Goal: Task Accomplishment & Management: Complete application form

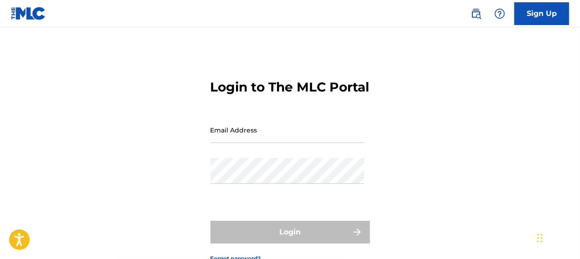
click at [541, 15] on link "Sign Up" at bounding box center [541, 13] width 55 height 23
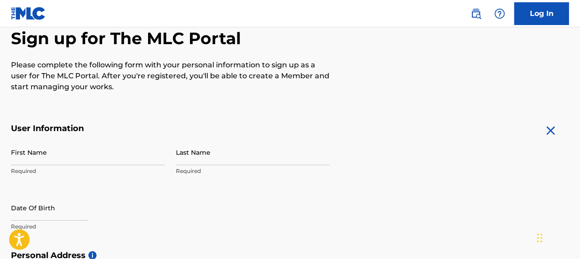
scroll to position [91, 0]
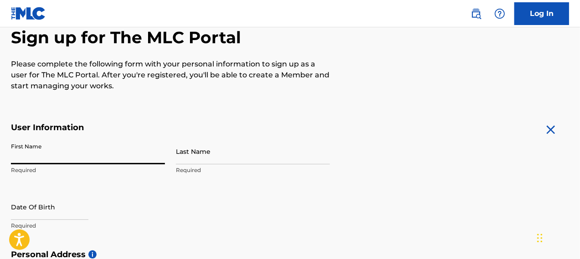
click at [35, 157] on input "First Name" at bounding box center [88, 151] width 154 height 26
click at [194, 151] on input "Last Name" at bounding box center [253, 151] width 154 height 26
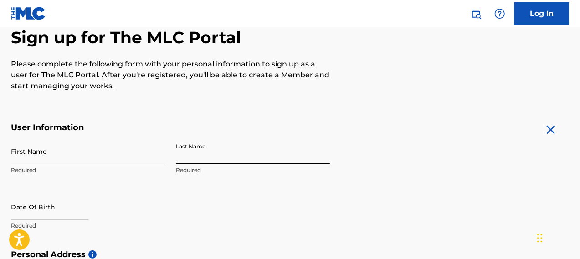
click at [50, 158] on input "First Name" at bounding box center [88, 151] width 154 height 26
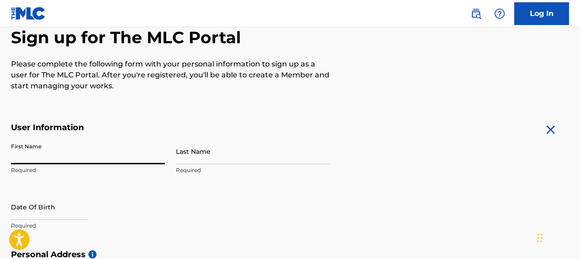
click at [50, 158] on input "First Name" at bounding box center [88, 151] width 154 height 26
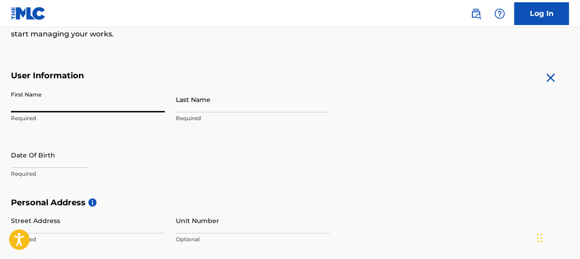
scroll to position [137, 0]
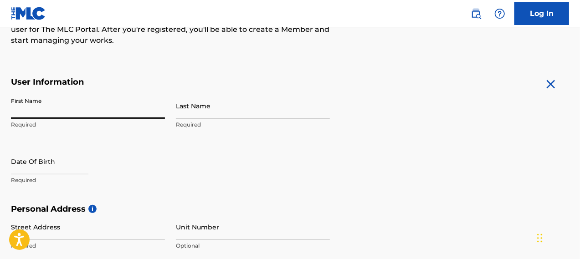
click at [43, 112] on input "First Name" at bounding box center [88, 106] width 154 height 26
click at [31, 110] on input "First Name" at bounding box center [88, 106] width 154 height 26
drag, startPoint x: 66, startPoint y: 107, endPoint x: 22, endPoint y: 110, distance: 43.8
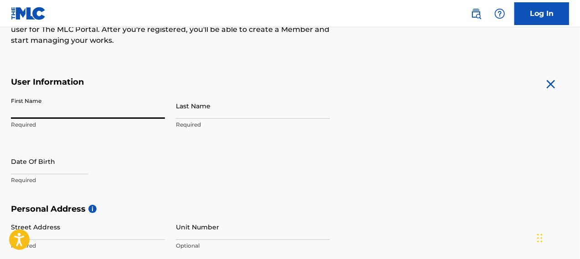
click at [22, 110] on input "First Name" at bounding box center [88, 106] width 154 height 26
type input "10/23/1986"
type input "Ebony"
select select "7"
select select "2025"
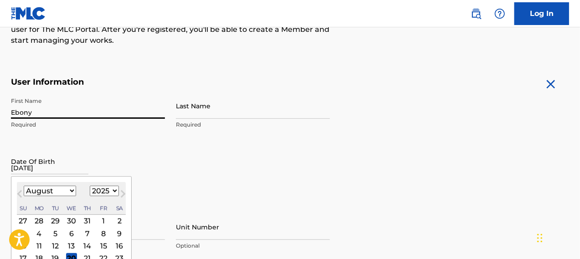
type input "[PERSON_NAME]"
type input "432 Westover Hills Blvd, Apt 105"
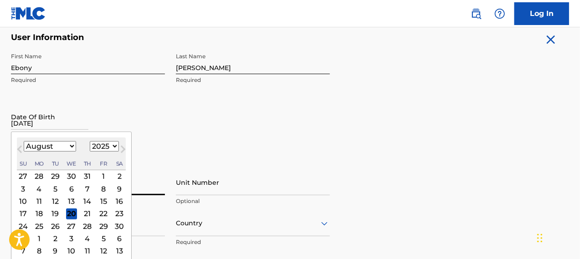
scroll to position [182, 0]
click at [295, 117] on div "First Name Ebony Required Last Name McClure Required Date Of Birth Previous Mon…" at bounding box center [170, 102] width 319 height 111
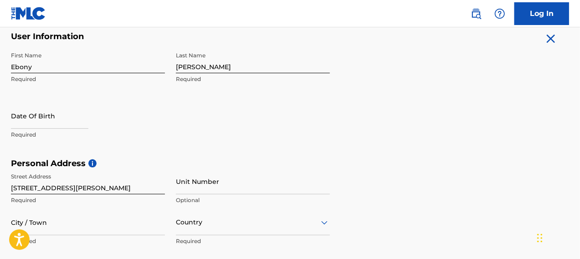
click at [61, 114] on input "text" at bounding box center [49, 116] width 77 height 26
select select "7"
select select "2025"
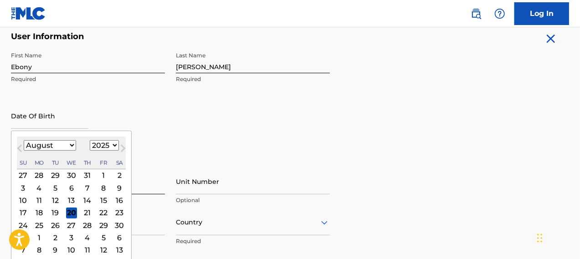
click at [56, 116] on input "text" at bounding box center [49, 116] width 77 height 26
click at [33, 123] on input "10/23/1986" at bounding box center [49, 116] width 77 height 26
drag, startPoint x: 37, startPoint y: 123, endPoint x: 45, endPoint y: 123, distance: 8.2
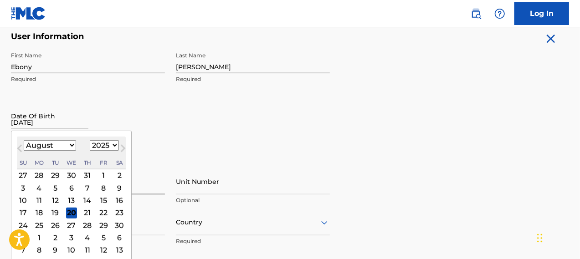
click at [37, 123] on input "10/23/1986" at bounding box center [49, 116] width 77 height 26
click at [50, 123] on input "10/23/1986" at bounding box center [49, 116] width 77 height 26
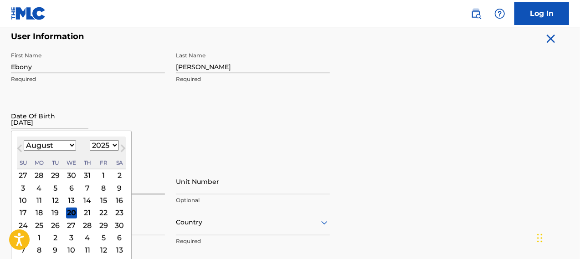
click at [49, 126] on input "10/23/1986" at bounding box center [49, 116] width 77 height 26
type input "August 20 2025"
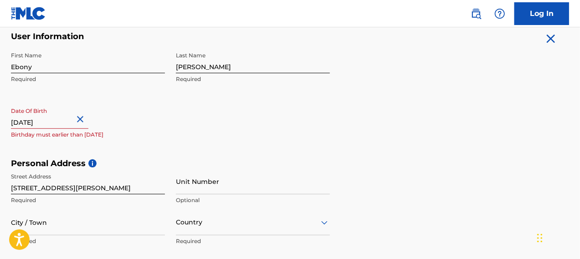
click at [62, 121] on input "August 20 2025" at bounding box center [49, 116] width 77 height 26
select select "7"
select select "2025"
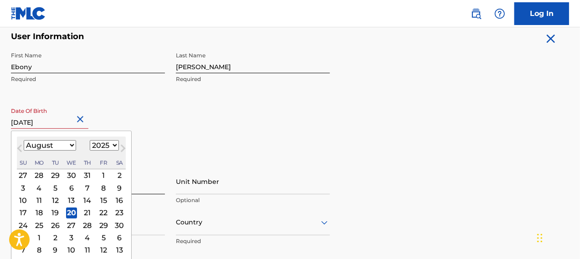
click at [62, 121] on input "August 20 2025" at bounding box center [49, 116] width 77 height 26
paste input "10/23/1986"
type input "August 20 2025"
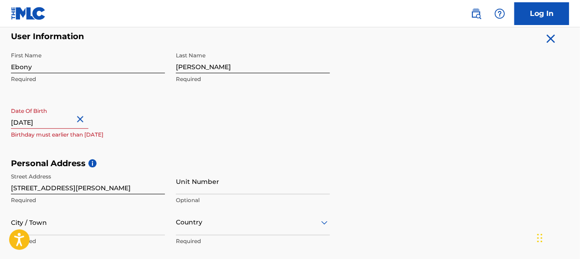
click at [40, 122] on input "August 20 2025" at bounding box center [49, 116] width 77 height 26
select select "7"
select select "2025"
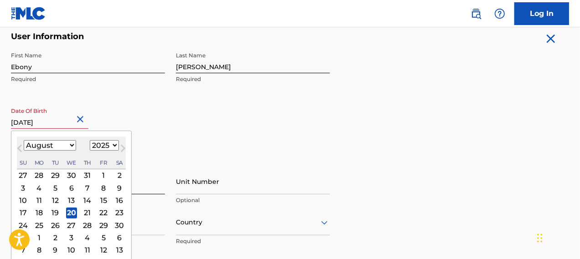
click at [40, 122] on input "August 20 2025" at bounding box center [49, 116] width 77 height 26
paste input "10/23/1986"
type input "10/23/1986"
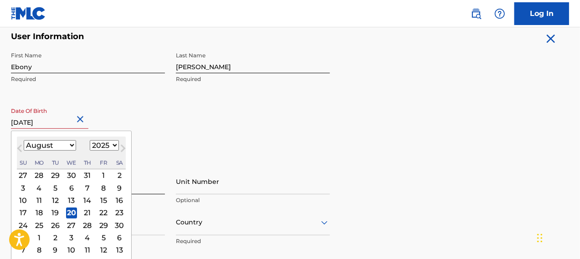
click at [96, 148] on select "1899 1900 1901 1902 1903 1904 1905 1906 1907 1908 1909 1910 1911 1912 1913 1914…" at bounding box center [104, 145] width 29 height 10
select select "1986"
click at [90, 140] on select "1899 1900 1901 1902 1903 1904 1905 1906 1907 1908 1909 1910 1911 1912 1913 1914…" at bounding box center [104, 145] width 29 height 10
click at [69, 146] on select "January February March April May June July August September October November De…" at bounding box center [50, 145] width 52 height 10
select select "9"
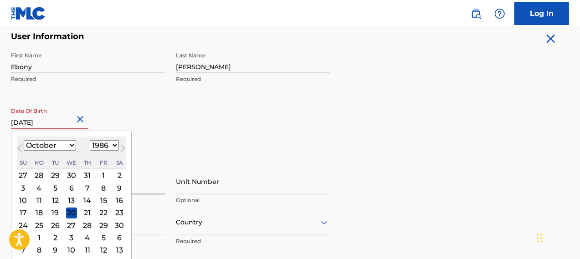
click at [24, 140] on select "January February March April May June July August September October November De…" at bounding box center [50, 145] width 52 height 10
click at [89, 212] on div "23" at bounding box center [87, 212] width 11 height 11
type input "October 23 1986"
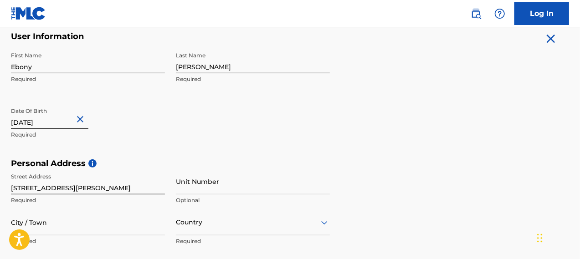
click at [61, 124] on input "October 23 1986" at bounding box center [49, 116] width 77 height 26
select select "9"
select select "1986"
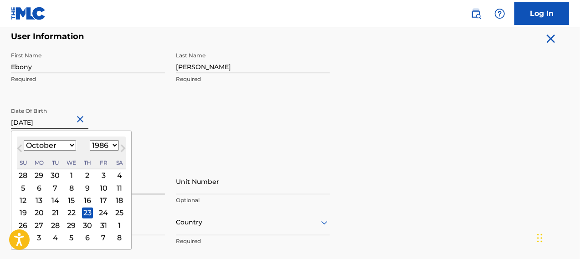
click at [61, 124] on input "October 23 1986" at bounding box center [49, 116] width 77 height 26
paste input "10/23/"
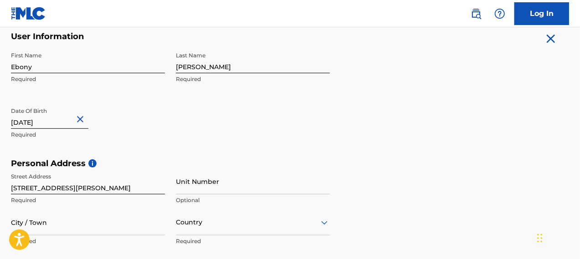
type input "October 23 1986"
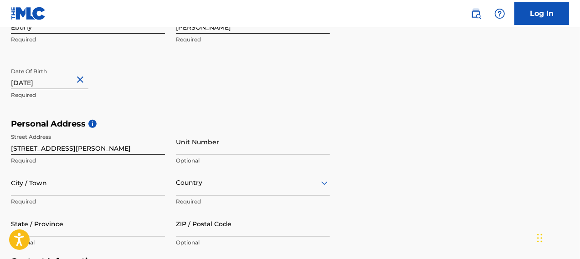
scroll to position [228, 0]
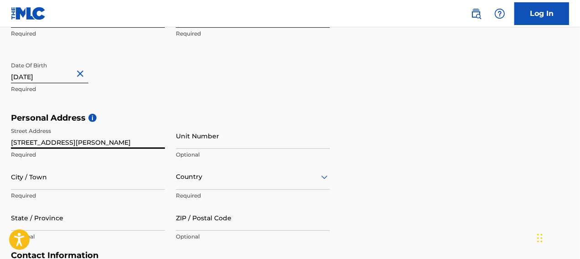
drag, startPoint x: 89, startPoint y: 140, endPoint x: 113, endPoint y: 140, distance: 24.6
click at [113, 140] on input "432 Westover Hills Blvd, Apt 105" at bounding box center [88, 136] width 154 height 26
type input "432 Westover Hills Blvd,"
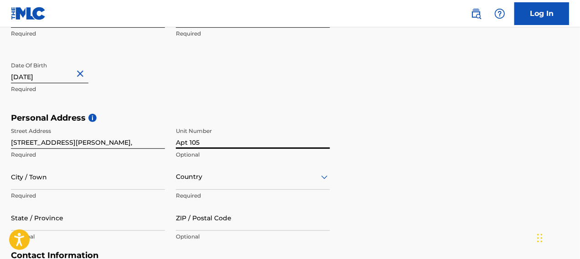
type input "Apt 105"
click at [123, 140] on input "432 Westover Hills Blvd," at bounding box center [88, 136] width 154 height 26
click at [122, 140] on input "432 Westover Hills Blvd," at bounding box center [88, 136] width 154 height 26
click at [87, 141] on input "432 Westover Hills Blvd," at bounding box center [88, 136] width 154 height 26
drag, startPoint x: 86, startPoint y: 143, endPoint x: 99, endPoint y: 143, distance: 12.8
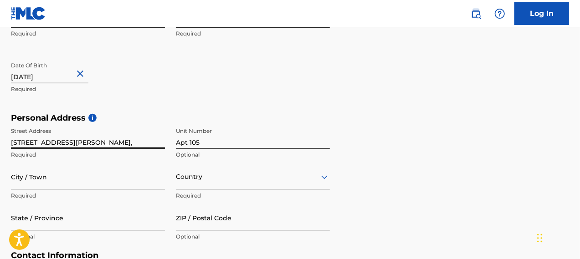
click at [99, 143] on input "432 Westover Hills Blvd," at bounding box center [88, 136] width 154 height 26
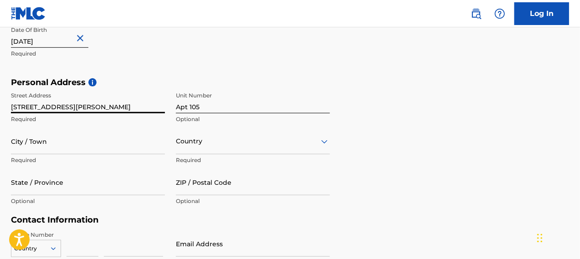
scroll to position [273, 0]
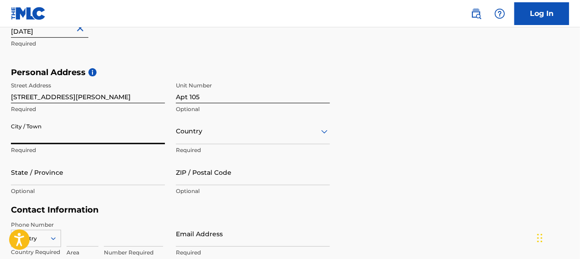
click at [58, 138] on input "City / Town" at bounding box center [88, 131] width 154 height 26
type input "432 Westover Hills Blvd, Apt 105"
type input "[GEOGRAPHIC_DATA]"
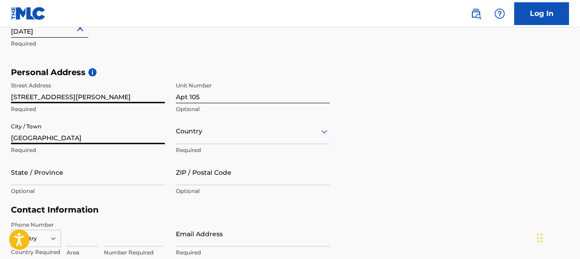
type input "VA"
type input "23225"
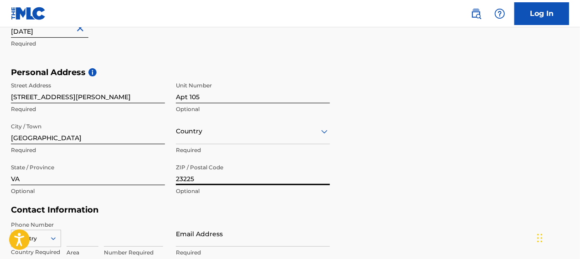
type input "8042777180"
type input "ebonymcclure86@hotmail.com"
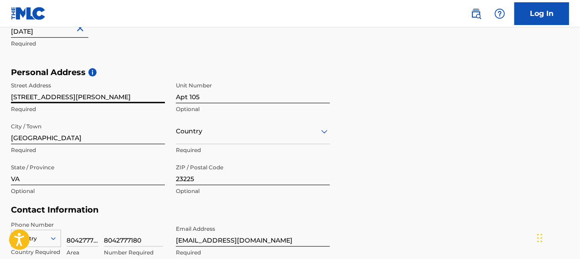
click at [84, 96] on input "432 Westover Hills Blvd, Apt 105" at bounding box center [88, 90] width 154 height 26
drag, startPoint x: 84, startPoint y: 96, endPoint x: 112, endPoint y: 95, distance: 28.3
click at [112, 95] on input "432 Westover Hills Blvd, Apt 105" at bounding box center [88, 90] width 154 height 26
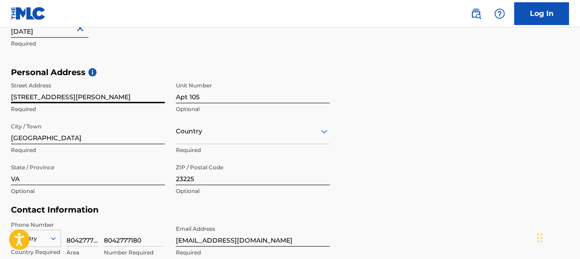
type input "[STREET_ADDRESS][PERSON_NAME]"
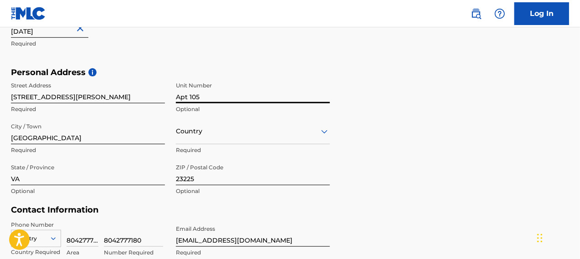
click at [213, 97] on input "Apt 105" at bounding box center [253, 90] width 154 height 26
click at [196, 133] on div "Country" at bounding box center [253, 131] width 154 height 26
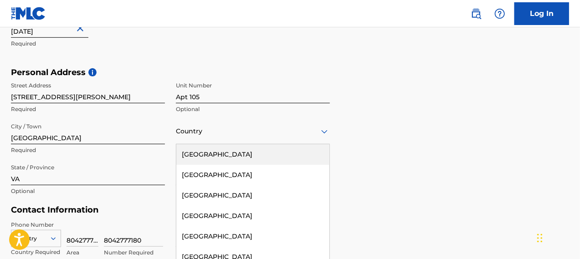
scroll to position [295, 0]
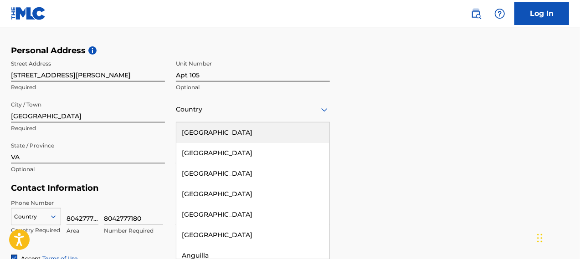
click at [196, 133] on div "[GEOGRAPHIC_DATA]" at bounding box center [252, 133] width 153 height 20
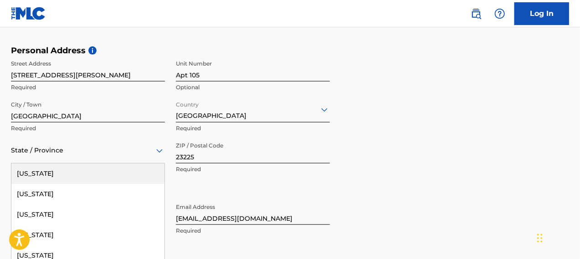
click at [47, 155] on div "57 results available. Use Up and Down to choose options, press Enter to select …" at bounding box center [88, 151] width 154 height 26
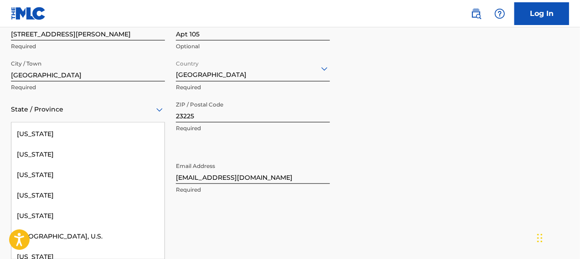
scroll to position [956, 0]
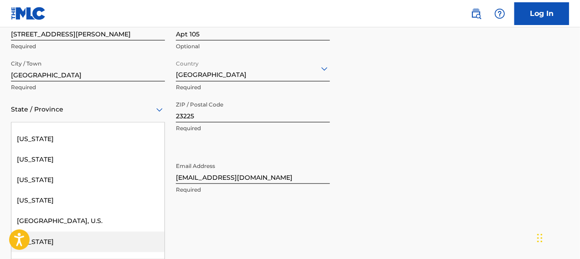
click at [40, 239] on div "[US_STATE]" at bounding box center [87, 242] width 153 height 20
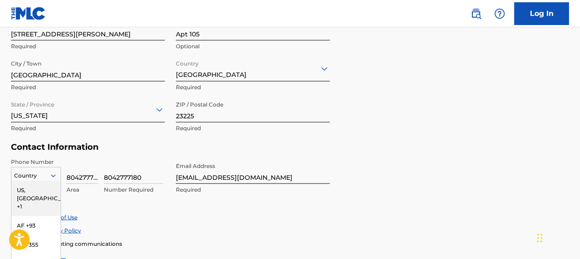
click at [57, 176] on div "216 results available. Use Up and Down to choose options, press Enter to select…" at bounding box center [36, 174] width 50 height 14
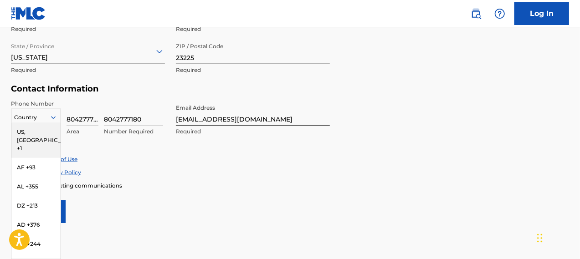
click at [36, 130] on div "US, [GEOGRAPHIC_DATA] +1" at bounding box center [35, 141] width 49 height 36
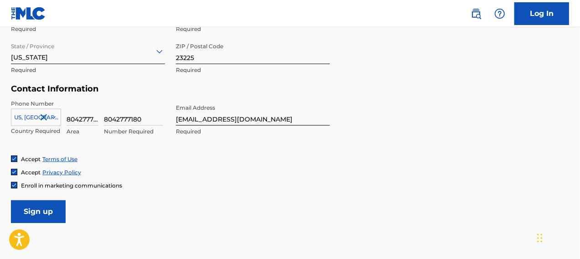
scroll to position [0, 6]
drag, startPoint x: 79, startPoint y: 120, endPoint x: 116, endPoint y: 118, distance: 36.5
click at [116, 118] on div "US, CA +1 Country Required 8042777180 Area 8042777180 Number Required" at bounding box center [88, 120] width 154 height 41
type input "804"
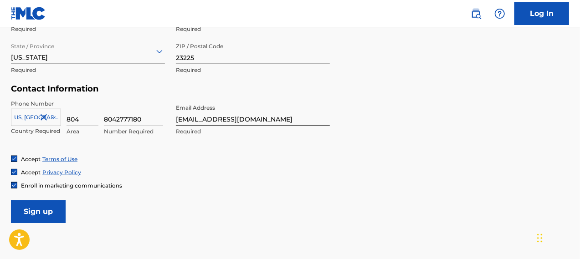
drag, startPoint x: 116, startPoint y: 115, endPoint x: 98, endPoint y: 117, distance: 17.4
click at [98, 117] on div "US, CA +1 Country Required 804 Area 8042777180 Number Required" at bounding box center [88, 120] width 154 height 41
type input "2777180"
click at [138, 136] on div "2777180 Number Required" at bounding box center [133, 120] width 59 height 41
click at [138, 128] on p "Number Required" at bounding box center [133, 132] width 59 height 8
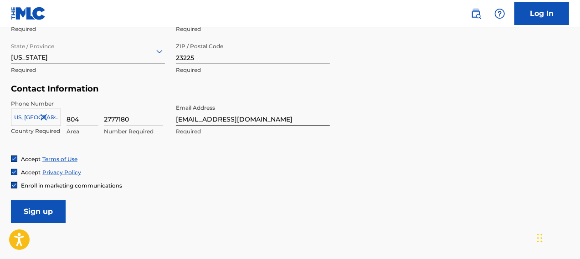
click at [131, 116] on input "2777180" at bounding box center [133, 113] width 59 height 26
click at [120, 118] on input "2777180" at bounding box center [133, 113] width 59 height 26
click at [153, 143] on div "Phone Number US, CA +1 Country Required 804 Area Number Required Email Address …" at bounding box center [170, 128] width 319 height 56
click at [121, 121] on input at bounding box center [133, 113] width 59 height 26
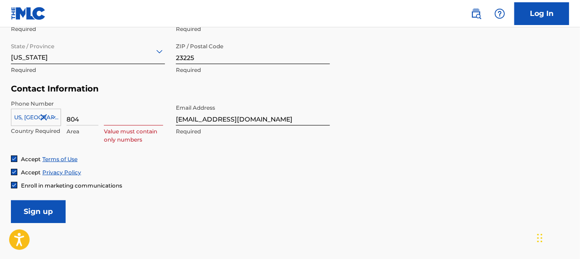
paste input "2777180"
type input "2777180"
click at [240, 123] on input "ebonymcclure86@hotmail.com" at bounding box center [253, 113] width 154 height 26
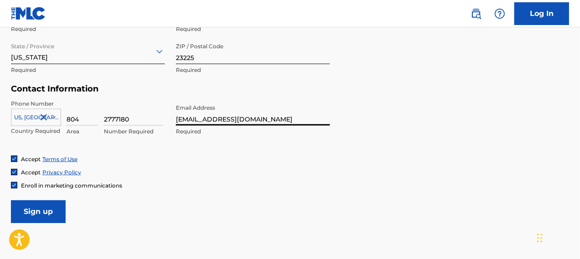
click at [240, 123] on input "ebonymcclure86@hotmail.com" at bounding box center [253, 113] width 154 height 26
click at [226, 120] on input "ebonymcclure86@hotmail.com" at bounding box center [253, 113] width 154 height 26
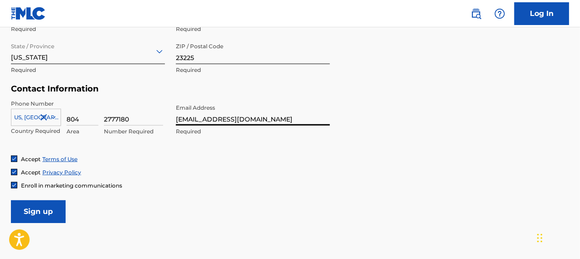
paste input "queenptherapper@g"
type input "[EMAIL_ADDRESS][DOMAIN_NAME]"
click at [239, 162] on div "Accept Terms of Use" at bounding box center [290, 159] width 558 height 8
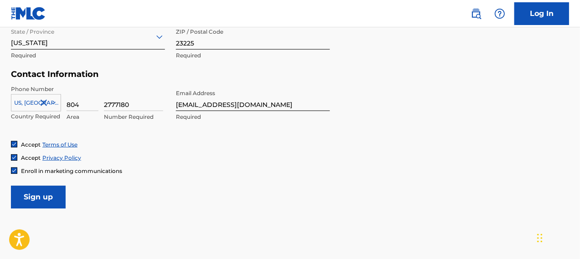
scroll to position [410, 0]
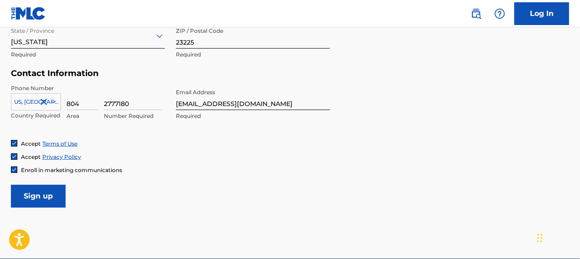
click at [34, 192] on input "Sign up" at bounding box center [38, 196] width 55 height 23
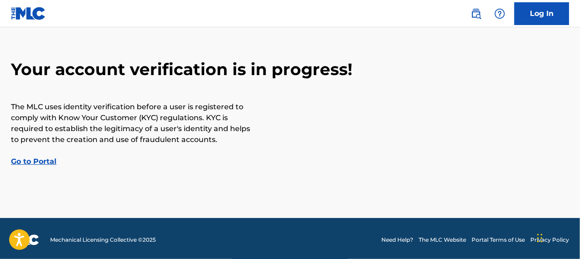
scroll to position [37, 0]
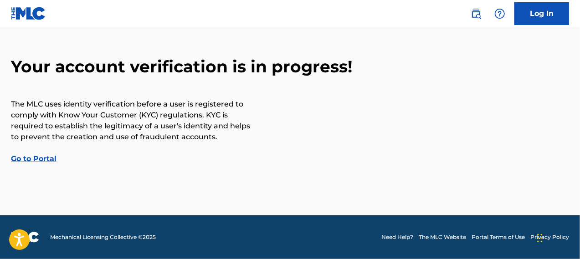
click at [28, 155] on link "Go to Portal" at bounding box center [34, 158] width 46 height 9
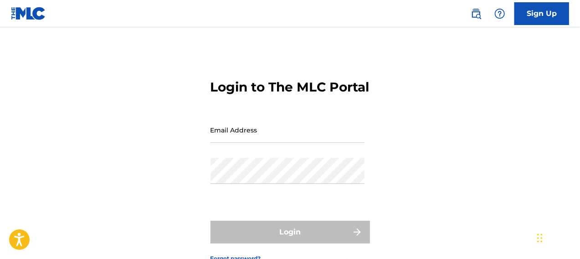
click at [221, 143] on input "Email Address" at bounding box center [287, 130] width 154 height 26
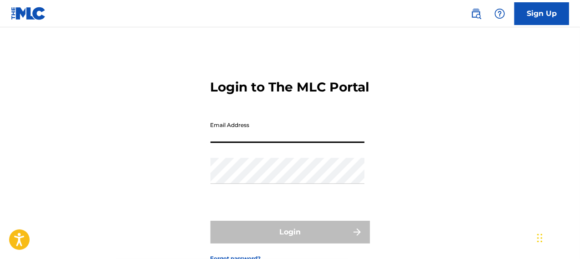
click at [168, 131] on div "Login to The MLC Portal Email Address Password Login Forgot password?" at bounding box center [290, 163] width 580 height 227
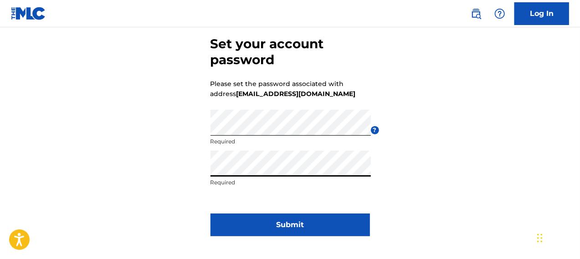
scroll to position [61, 0]
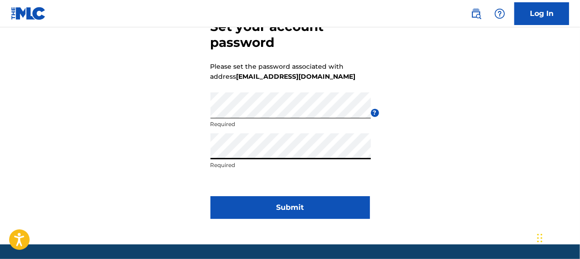
click at [253, 199] on button "Submit" at bounding box center [289, 207] width 159 height 23
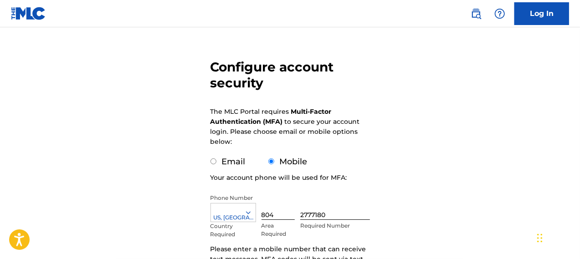
scroll to position [76, 0]
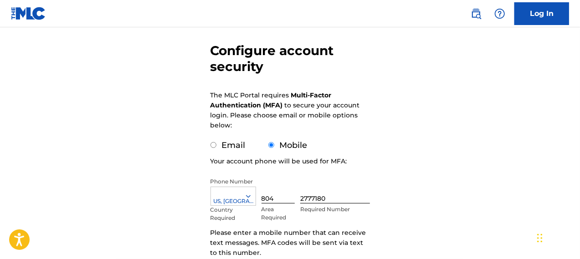
click at [213, 145] on input "Email" at bounding box center [213, 145] width 6 height 6
radio input "true"
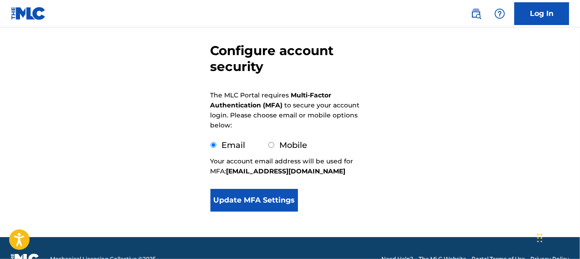
click at [250, 195] on button "Update MFA Settings" at bounding box center [254, 200] width 88 height 23
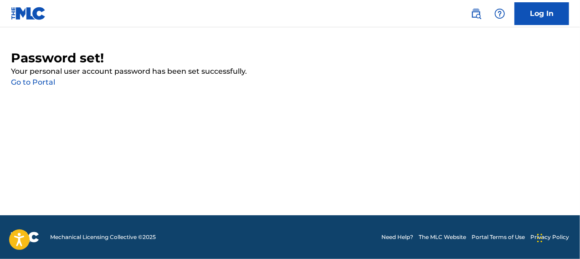
click at [45, 82] on link "Go to Portal" at bounding box center [33, 82] width 44 height 9
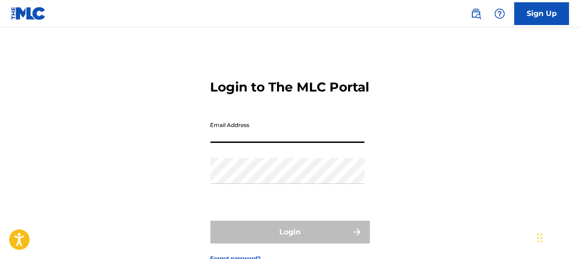
click at [232, 143] on input "Email Address" at bounding box center [287, 130] width 154 height 26
type input "[EMAIL_ADDRESS][DOMAIN_NAME]"
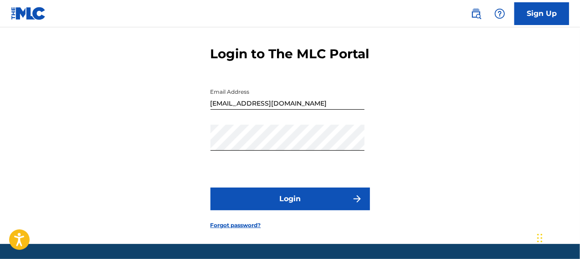
scroll to position [46, 0]
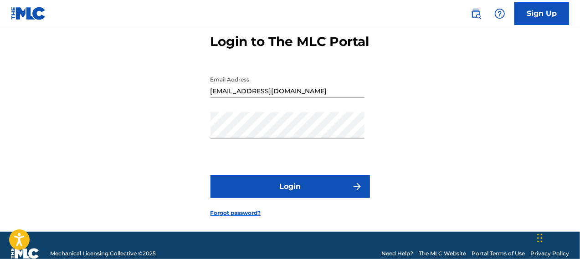
click at [245, 215] on form "Login to The MLC Portal Email Address [EMAIL_ADDRESS][DOMAIN_NAME] Password Log…" at bounding box center [289, 118] width 159 height 227
click at [245, 198] on button "Login" at bounding box center [289, 186] width 159 height 23
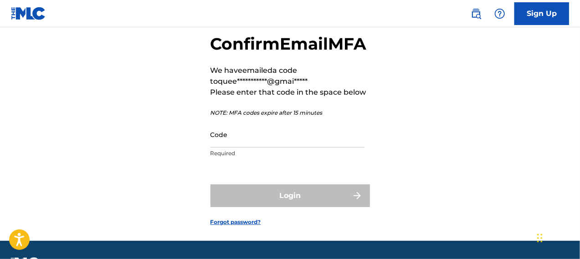
click at [223, 148] on input "Code" at bounding box center [287, 135] width 154 height 26
paste input "514948"
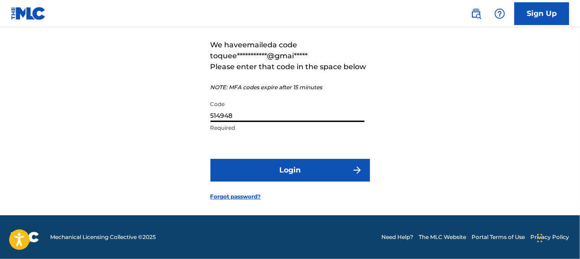
scroll to position [91, 0]
type input "514948"
click at [233, 173] on button "Login" at bounding box center [289, 170] width 159 height 23
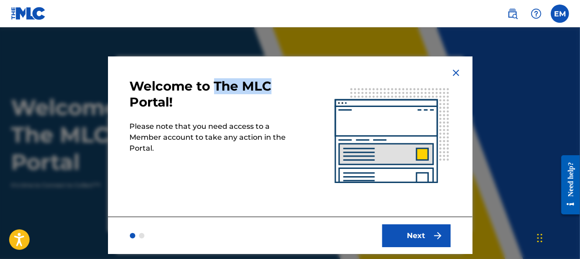
drag, startPoint x: 215, startPoint y: 82, endPoint x: 270, endPoint y: 84, distance: 55.1
click at [270, 84] on h3 "Welcome to The MLC Portal!" at bounding box center [210, 94] width 160 height 32
copy h3 "The MLC"
click at [199, 101] on h3 "Welcome to The MLC Portal!" at bounding box center [210, 94] width 160 height 32
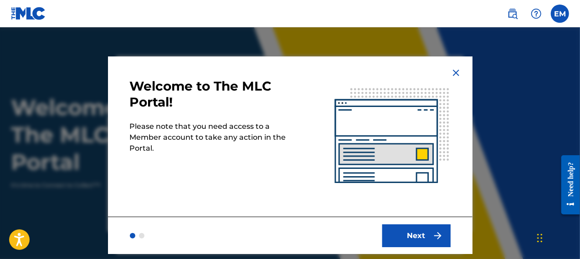
click at [142, 236] on div at bounding box center [141, 235] width 5 height 5
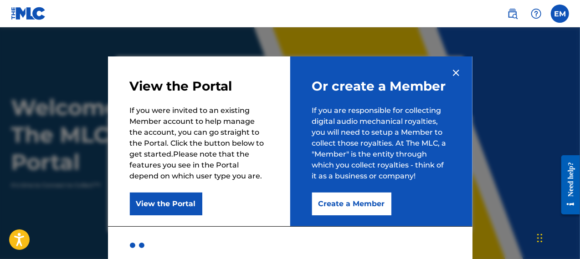
click at [154, 206] on button "View the Portal" at bounding box center [166, 204] width 72 height 23
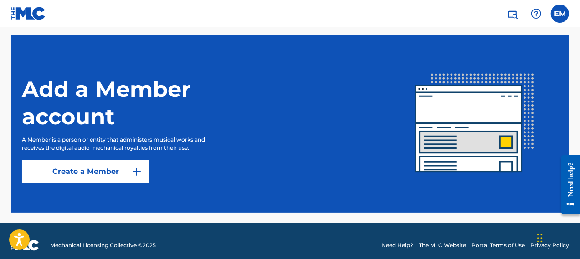
scroll to position [262, 0]
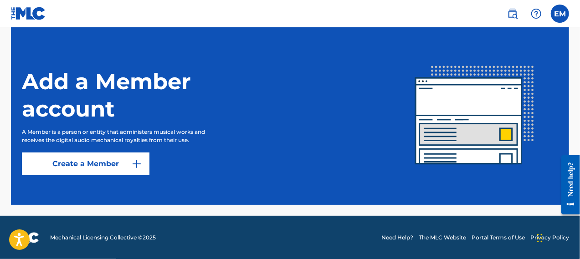
click at [125, 160] on link "Create a Member" at bounding box center [86, 164] width 128 height 23
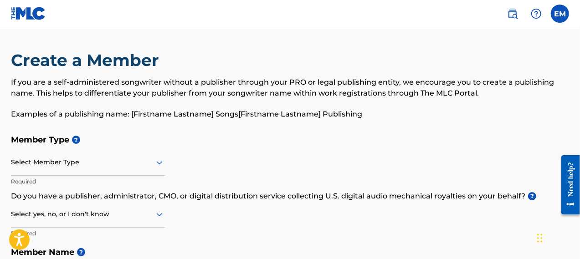
click at [552, 12] on label at bounding box center [560, 14] width 18 height 18
click at [560, 14] on input "EM [PERSON_NAME] [EMAIL_ADDRESS][DOMAIN_NAME] Notification Preferences Profile …" at bounding box center [560, 14] width 0 height 0
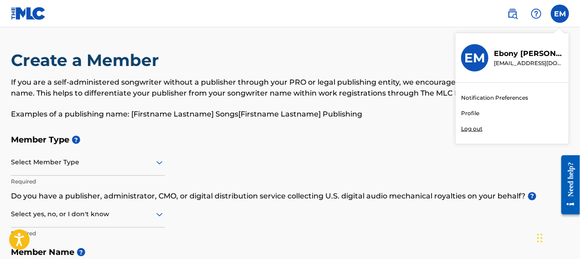
click at [491, 94] on link "Notification Preferences" at bounding box center [494, 98] width 67 height 8
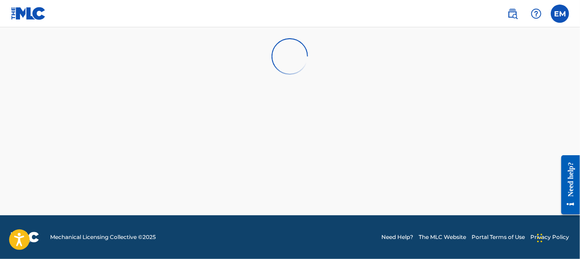
click at [562, 15] on label at bounding box center [560, 14] width 18 height 18
click at [560, 14] on input "EM [PERSON_NAME] [EMAIL_ADDRESS][DOMAIN_NAME] Notification Preferences Profile …" at bounding box center [560, 14] width 0 height 0
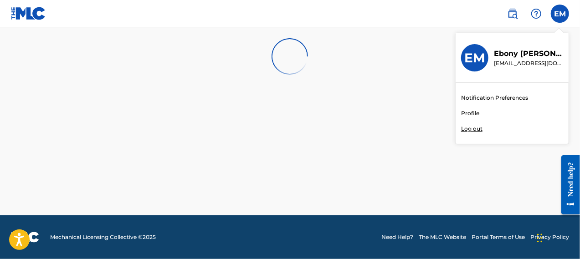
click at [479, 112] on div "Notification Preferences Profile Log out" at bounding box center [511, 113] width 113 height 61
click at [560, 14] on input "EM [PERSON_NAME] [EMAIL_ADDRESS][DOMAIN_NAME] Notification Preferences Profile …" at bounding box center [560, 14] width 0 height 0
click at [473, 112] on link "Profile" at bounding box center [470, 113] width 18 height 8
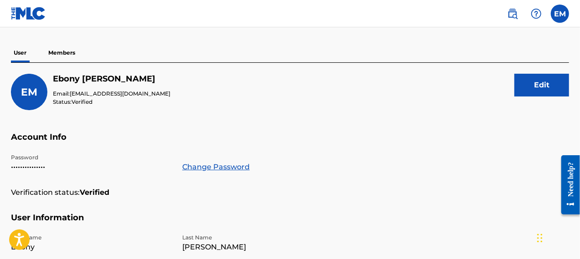
scroll to position [61, 0]
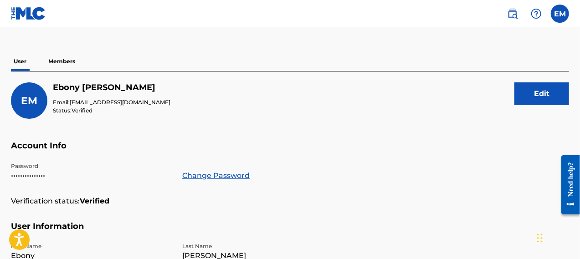
click at [69, 62] on p "Members" at bounding box center [62, 61] width 32 height 19
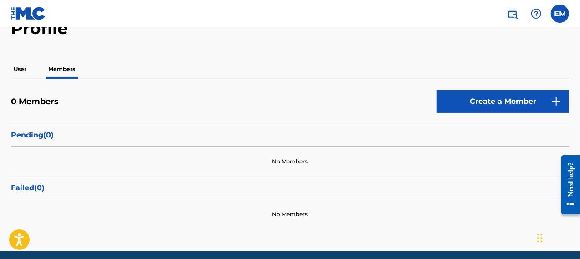
scroll to position [61, 0]
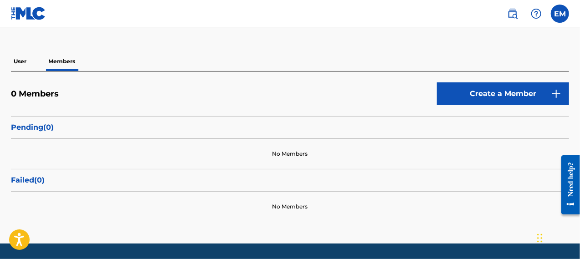
click at [475, 95] on link "Create a Member" at bounding box center [503, 93] width 132 height 23
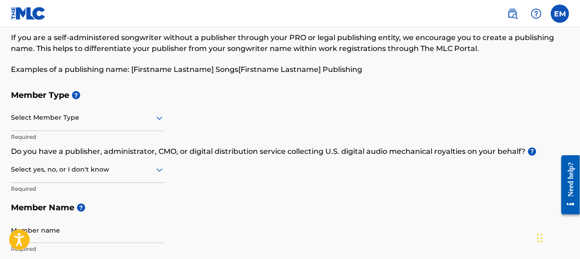
scroll to position [46, 0]
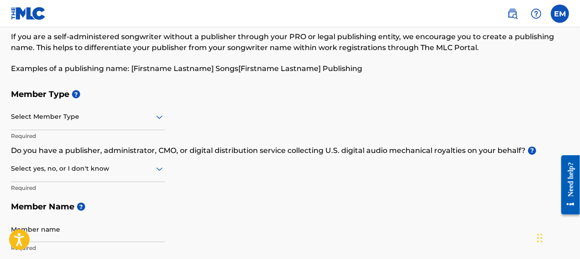
click at [160, 113] on icon at bounding box center [159, 117] width 11 height 11
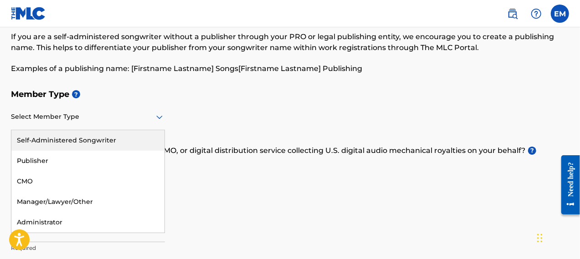
click at [123, 99] on h5 "Member Type ?" at bounding box center [290, 95] width 558 height 20
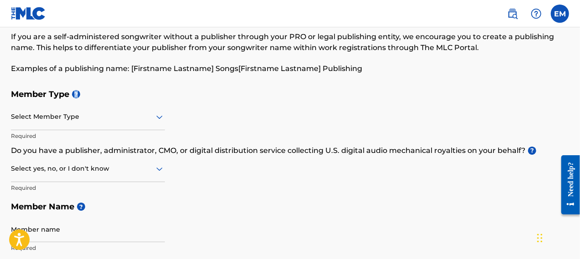
click at [78, 95] on span "?" at bounding box center [76, 94] width 8 height 8
click at [68, 119] on div at bounding box center [88, 116] width 154 height 11
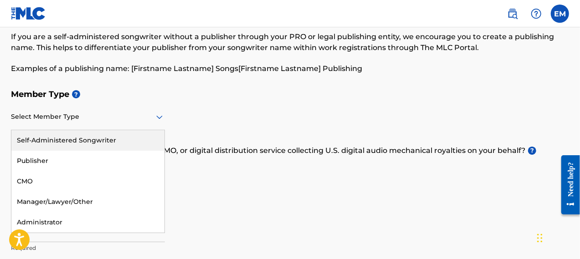
click at [63, 139] on div "Self-Administered Songwriter" at bounding box center [87, 140] width 153 height 20
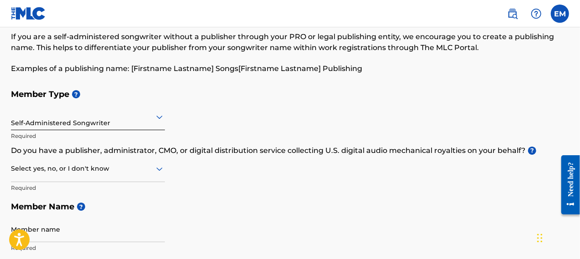
click at [102, 122] on div at bounding box center [88, 116] width 154 height 11
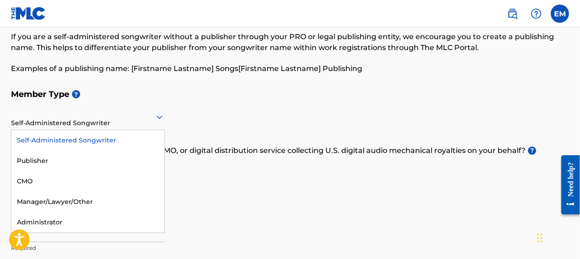
click at [230, 116] on div "Member Type ? 5 results available. Use Up and Down to choose options, press Ent…" at bounding box center [290, 171] width 558 height 173
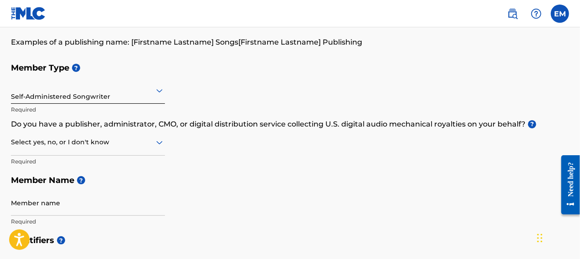
scroll to position [76, 0]
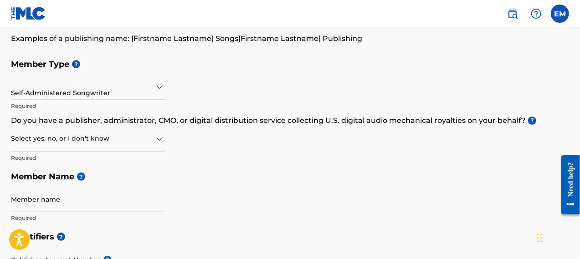
click at [123, 139] on div at bounding box center [88, 138] width 154 height 11
click at [155, 140] on icon at bounding box center [159, 138] width 11 height 11
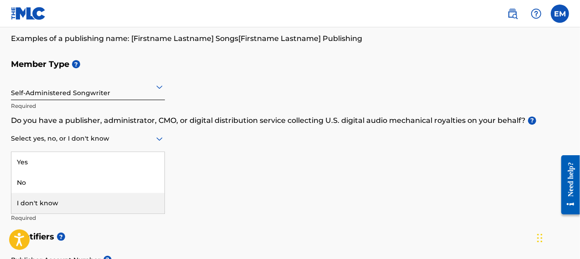
click at [110, 196] on div "I don't know" at bounding box center [87, 203] width 153 height 20
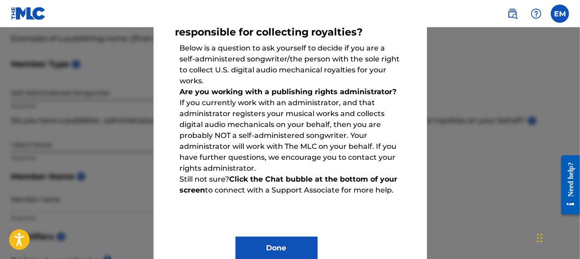
scroll to position [94, 0]
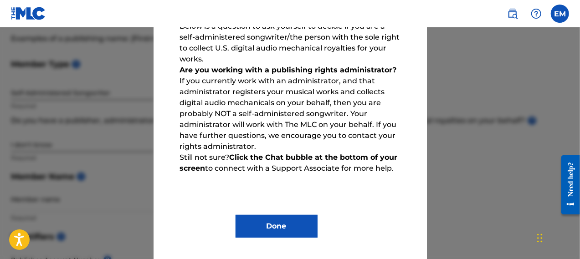
click at [442, 202] on div at bounding box center [290, 156] width 580 height 259
click at [283, 226] on button "Done" at bounding box center [276, 226] width 82 height 23
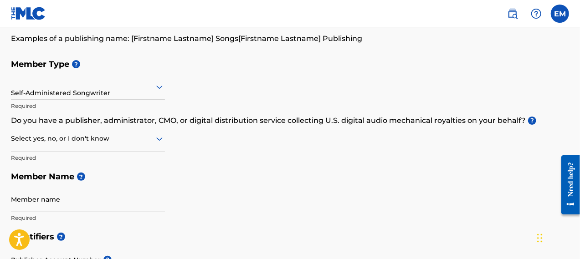
click at [157, 134] on icon at bounding box center [159, 138] width 11 height 11
click at [127, 179] on div "No" at bounding box center [87, 183] width 153 height 20
click at [207, 118] on p "Do you have a publisher, administrator, CMO, or digital distribution service co…" at bounding box center [290, 120] width 558 height 11
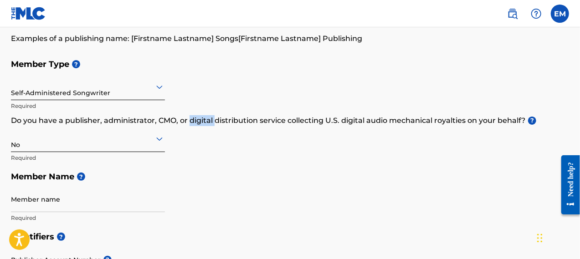
click at [207, 118] on p "Do you have a publisher, administrator, CMO, or digital distribution service co…" at bounding box center [290, 120] width 558 height 11
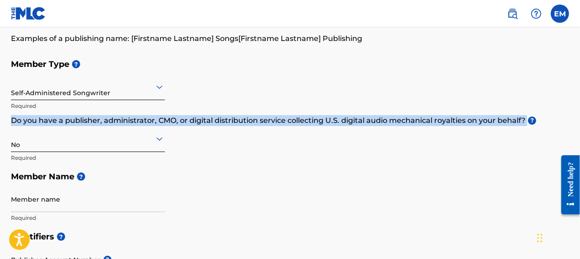
click at [207, 118] on p "Do you have a publisher, administrator, CMO, or digital distribution service co…" at bounding box center [290, 120] width 558 height 11
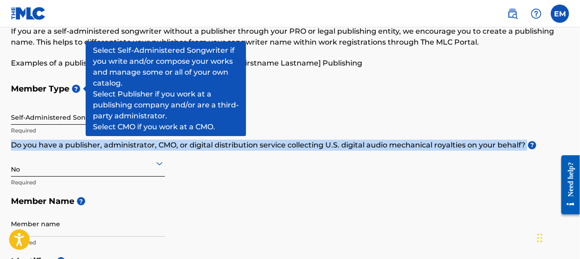
scroll to position [46, 0]
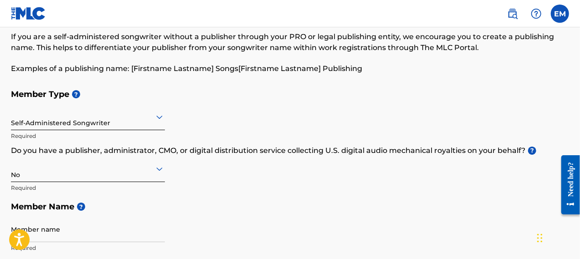
drag, startPoint x: 74, startPoint y: 93, endPoint x: 101, endPoint y: 92, distance: 26.9
click at [101, 92] on h5 "Member Type ?" at bounding box center [290, 95] width 558 height 20
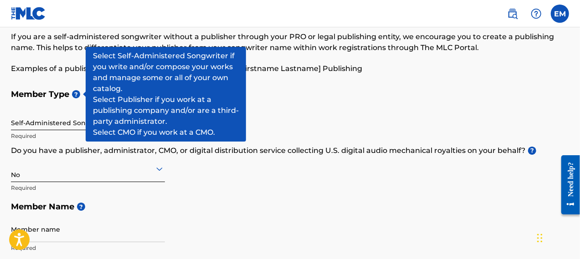
click at [77, 92] on span "?" at bounding box center [76, 94] width 8 height 8
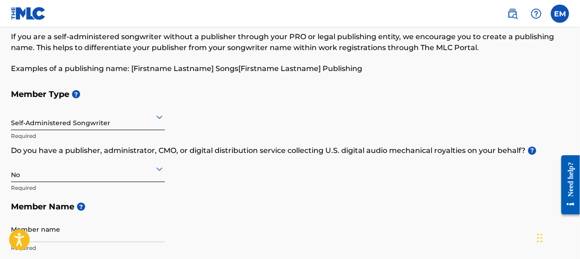
click at [91, 89] on h5 "Member Type ?" at bounding box center [290, 95] width 558 height 20
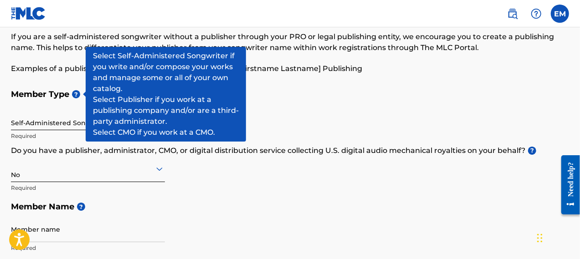
click at [77, 92] on span "?" at bounding box center [76, 94] width 8 height 8
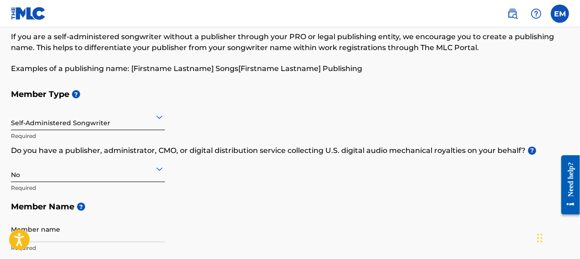
click at [107, 89] on h5 "Member Type ?" at bounding box center [290, 95] width 558 height 20
drag, startPoint x: 78, startPoint y: 92, endPoint x: 95, endPoint y: 90, distance: 16.5
click at [95, 90] on h5 "Member Type ?" at bounding box center [290, 95] width 558 height 20
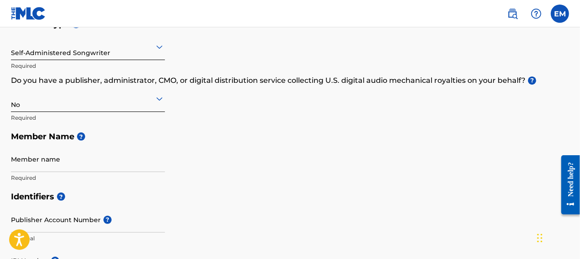
scroll to position [121, 0]
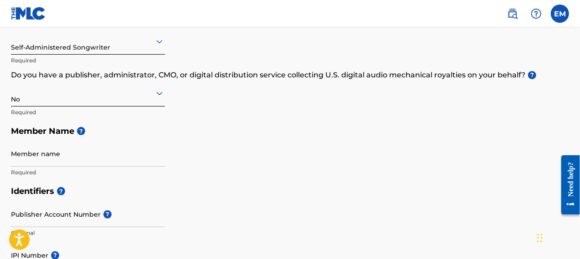
click at [96, 158] on input "Member name" at bounding box center [88, 154] width 154 height 26
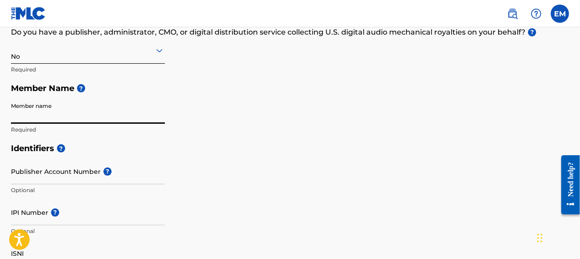
scroll to position [167, 0]
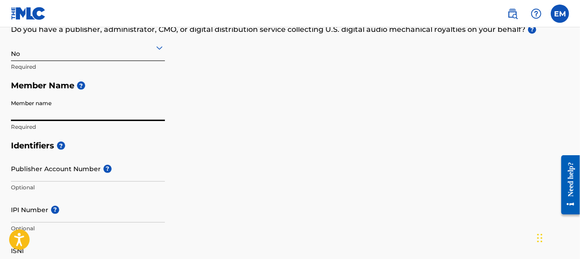
click at [41, 108] on input "Member name" at bounding box center [88, 108] width 154 height 26
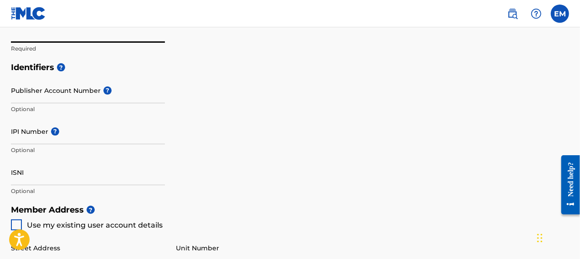
scroll to position [273, 0]
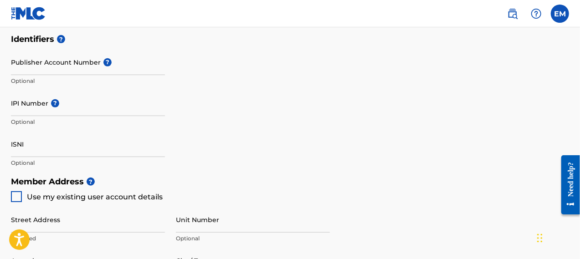
click at [43, 153] on input "ISNI" at bounding box center [88, 144] width 154 height 26
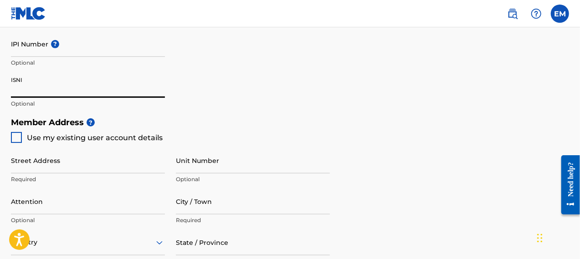
scroll to position [334, 0]
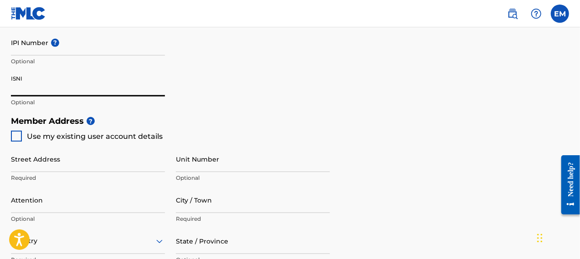
click at [133, 135] on span "Use my existing user account details" at bounding box center [95, 136] width 136 height 9
type input "[STREET_ADDRESS][PERSON_NAME]"
type input "[GEOGRAPHIC_DATA]"
type input "23225"
type input "804"
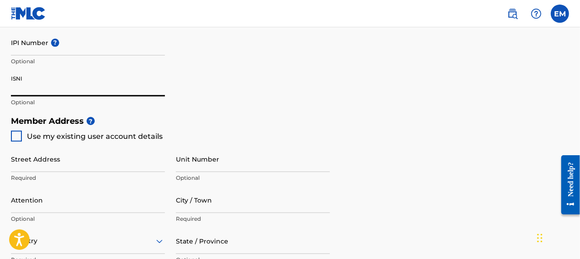
type input "2777180"
type input "[EMAIL_ADDRESS][DOMAIN_NAME]"
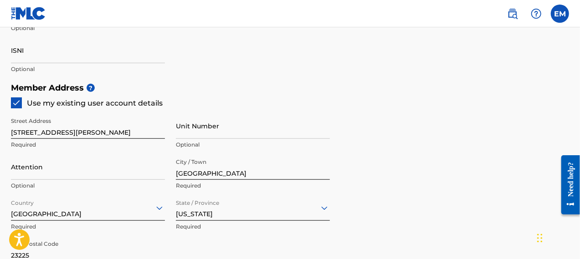
scroll to position [379, 0]
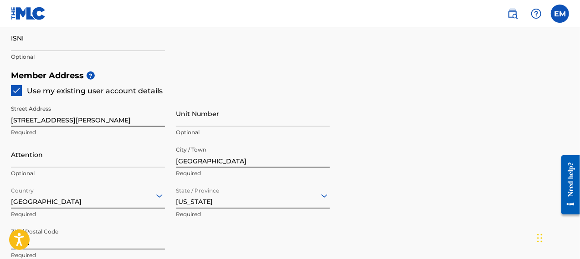
click at [108, 119] on input "[STREET_ADDRESS][PERSON_NAME]" at bounding box center [88, 114] width 154 height 26
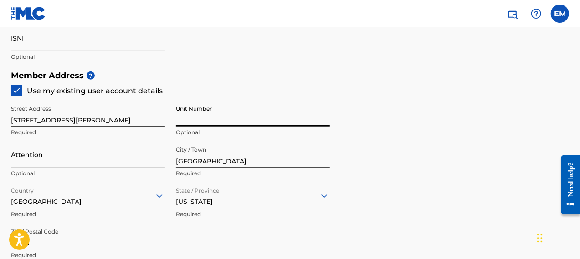
click at [218, 115] on input "Unit Number" at bounding box center [253, 114] width 154 height 26
type input "Apt 105"
click at [64, 155] on input "Attention" at bounding box center [88, 155] width 154 height 26
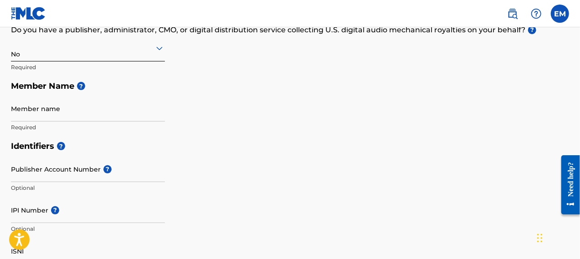
scroll to position [167, 0]
click at [102, 116] on input "Member name" at bounding box center [88, 108] width 154 height 26
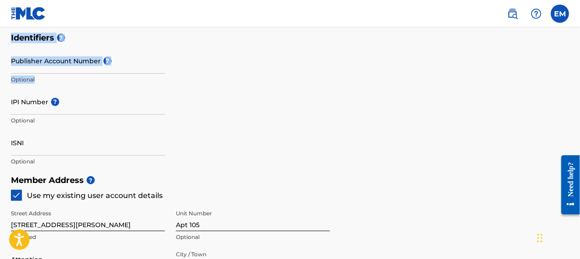
scroll to position [288, 0]
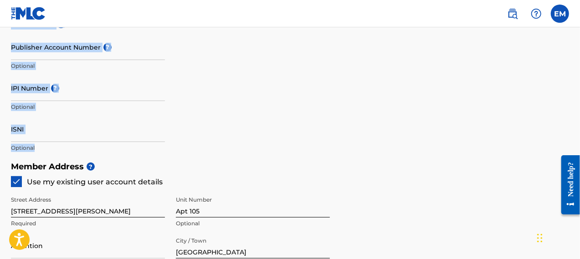
drag, startPoint x: 11, startPoint y: 60, endPoint x: 61, endPoint y: 151, distance: 104.4
click at [61, 151] on div "Create a Member If you are a self-administered songwriter without a publisher t…" at bounding box center [290, 125] width 558 height 727
copy div "Create a Member If you are a self-administered songwriter without a publisher t…"
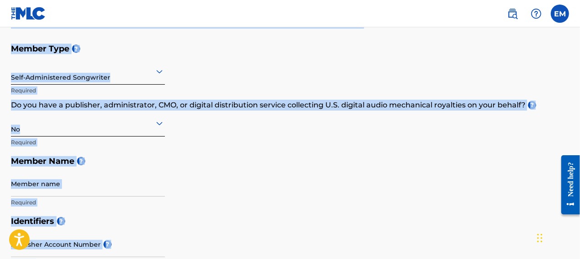
click at [339, 62] on div "Member Type ? Self-Administered Songwriter Required Do you have a publisher, ad…" at bounding box center [290, 125] width 558 height 173
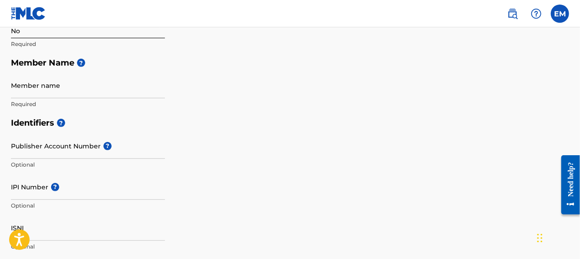
scroll to position [212, 0]
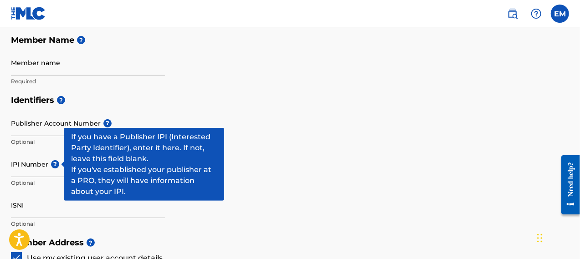
click at [56, 168] on span "?" at bounding box center [55, 164] width 8 height 8
click at [56, 168] on input "IPI Number ?" at bounding box center [88, 164] width 154 height 26
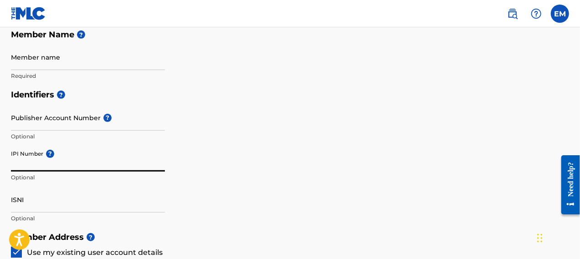
scroll to position [228, 0]
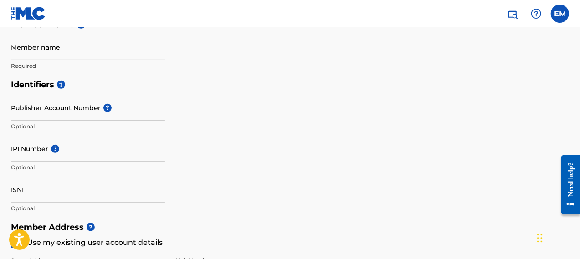
click at [28, 152] on input "IPI Number ?" at bounding box center [88, 149] width 154 height 26
paste input "01307321297"
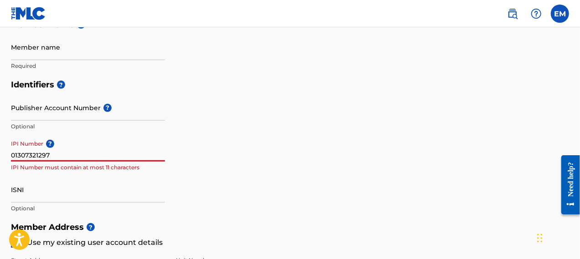
click at [61, 153] on input "01307321297" at bounding box center [88, 149] width 154 height 26
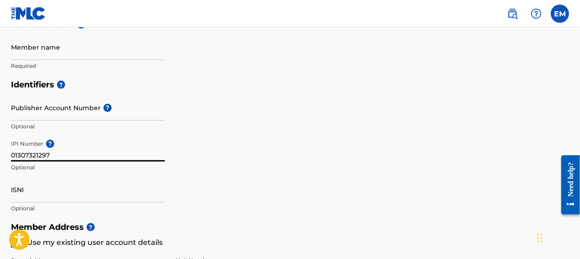
type input "01307321297"
click at [53, 113] on input "Publisher Account Number ?" at bounding box center [88, 108] width 154 height 26
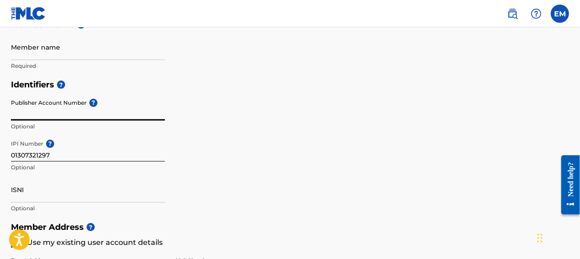
click at [53, 113] on input "Publisher Account Number ?" at bounding box center [88, 108] width 154 height 26
paste input "Queen P Publishing"
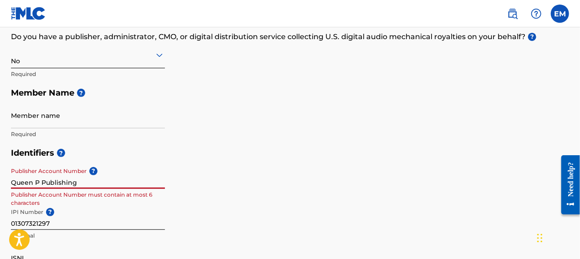
scroll to position [152, 0]
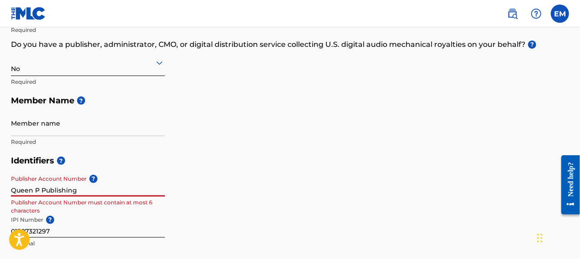
type input "Queen P Publishing"
click at [55, 125] on input "Member name" at bounding box center [88, 123] width 154 height 26
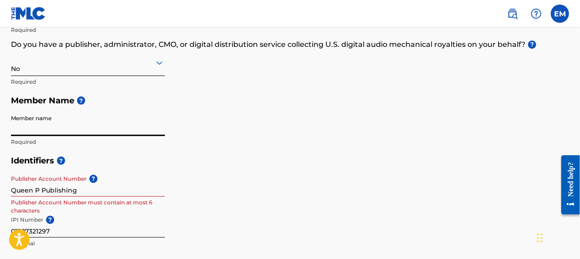
paste input "Queen P Publishing"
type input "Queen P Publishing"
click at [61, 184] on input "Queen P Publishing" at bounding box center [88, 184] width 154 height 26
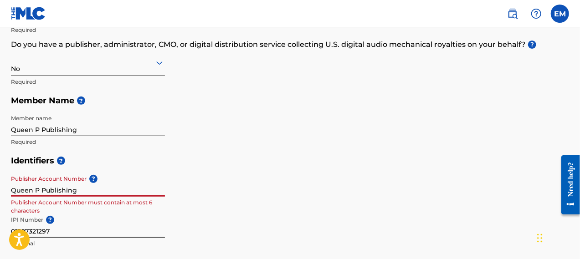
click at [61, 184] on input "Queen P Publishing" at bounding box center [88, 184] width 154 height 26
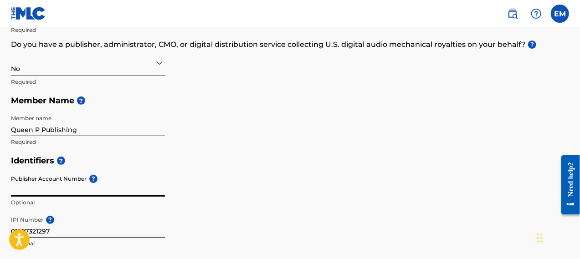
click at [216, 102] on h5 "Member Name ?" at bounding box center [290, 101] width 558 height 20
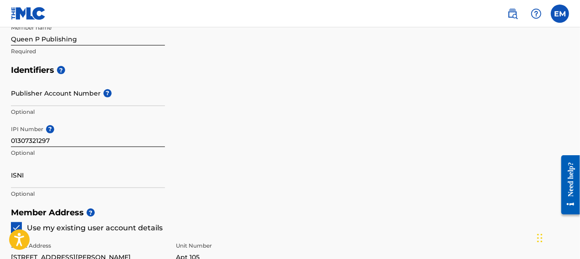
scroll to position [243, 0]
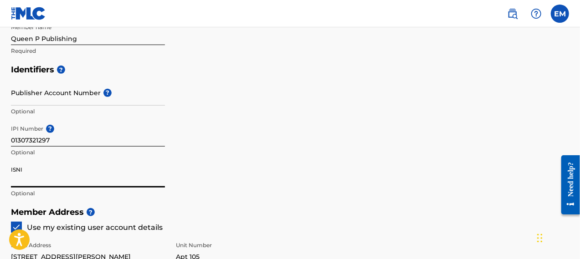
click at [35, 179] on input "ISNI" at bounding box center [88, 175] width 154 height 26
click at [248, 151] on div "Identifiers ? Publisher Account Number ? Optional IPI Number ? 01307321297 Opti…" at bounding box center [290, 131] width 558 height 143
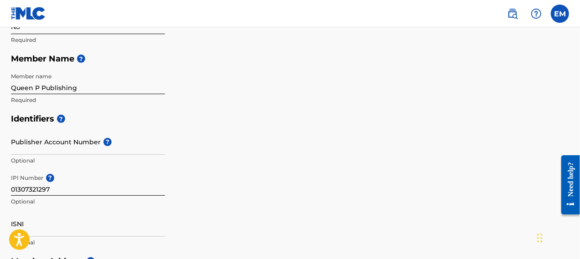
scroll to position [182, 0]
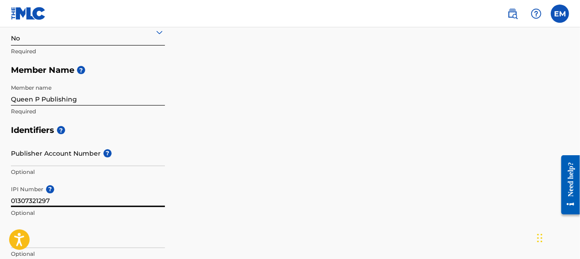
click at [57, 202] on input "01307321297" at bounding box center [88, 194] width 154 height 26
paste input "199"
type input "01307321199"
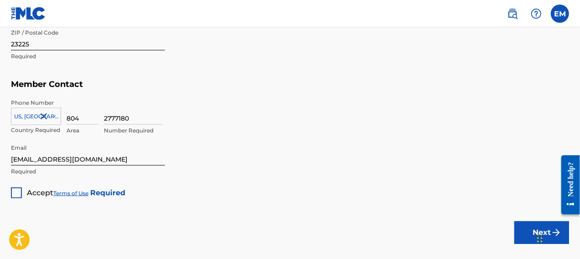
scroll to position [592, 0]
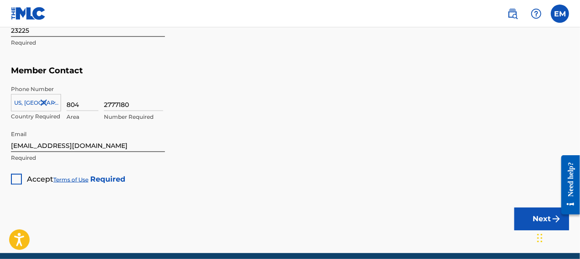
click at [12, 176] on div at bounding box center [16, 179] width 11 height 11
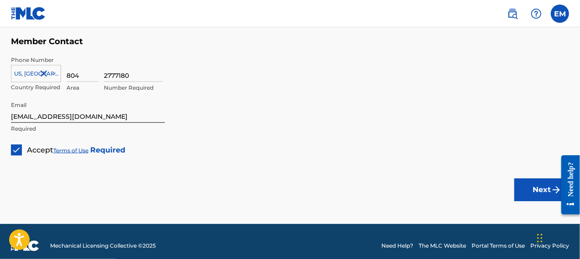
scroll to position [622, 0]
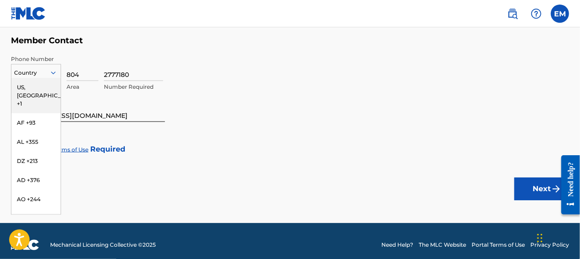
click at [45, 77] on div at bounding box center [35, 73] width 49 height 10
click at [39, 82] on div "US, [GEOGRAPHIC_DATA] +1" at bounding box center [35, 96] width 49 height 36
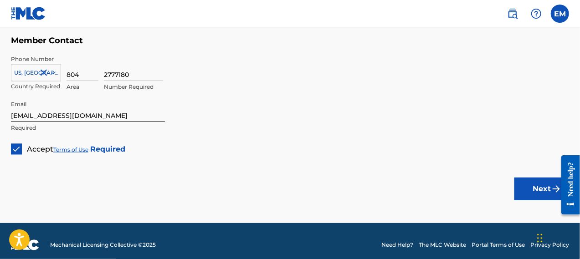
click at [151, 71] on input "2777180" at bounding box center [133, 68] width 59 height 26
click at [526, 185] on button "Next" at bounding box center [541, 189] width 55 height 23
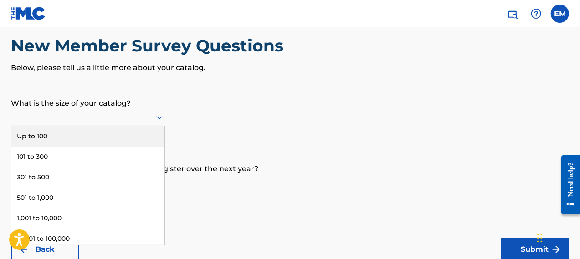
click at [98, 126] on div "9 results available. Use Up and Down to choose options, press Enter to select t…" at bounding box center [88, 117] width 154 height 17
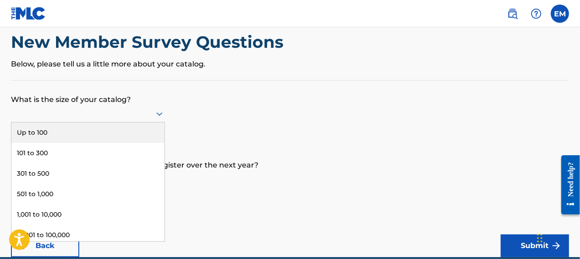
click at [77, 129] on div "Up to 100" at bounding box center [87, 133] width 153 height 20
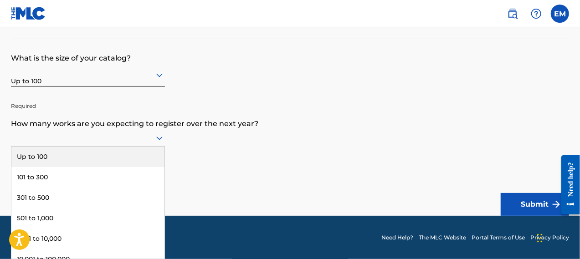
scroll to position [84, 0]
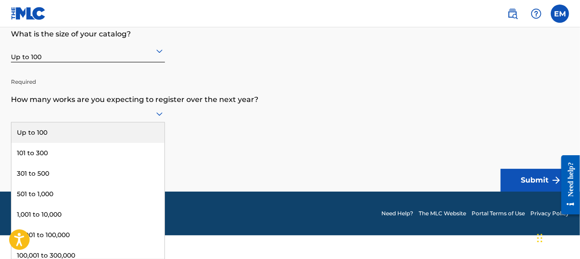
click at [156, 123] on div "9 results available. Use Up and Down to choose options, press Enter to select t…" at bounding box center [88, 113] width 154 height 17
click at [125, 136] on div "Up to 100" at bounding box center [87, 133] width 153 height 20
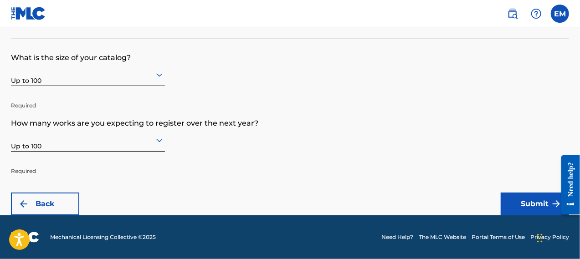
scroll to position [60, 0]
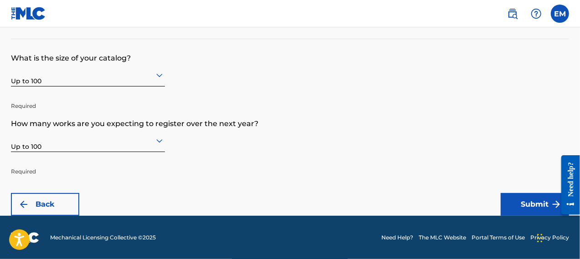
click at [524, 204] on button "Submit" at bounding box center [535, 204] width 68 height 23
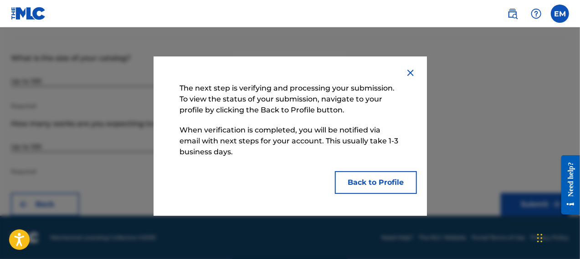
click at [380, 177] on button "Back to Profile" at bounding box center [376, 182] width 82 height 23
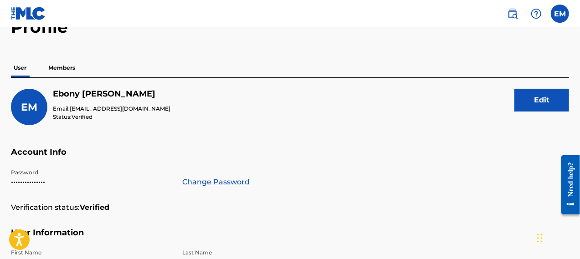
scroll to position [61, 0]
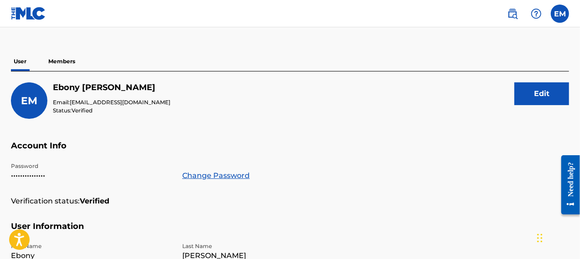
click at [61, 69] on p "Members" at bounding box center [62, 61] width 32 height 19
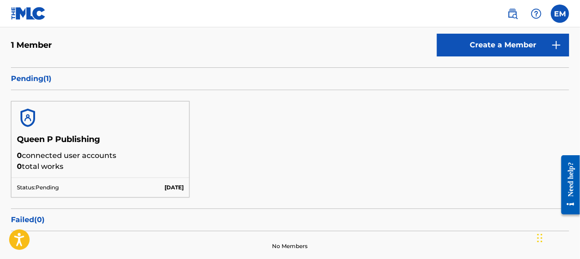
scroll to position [76, 0]
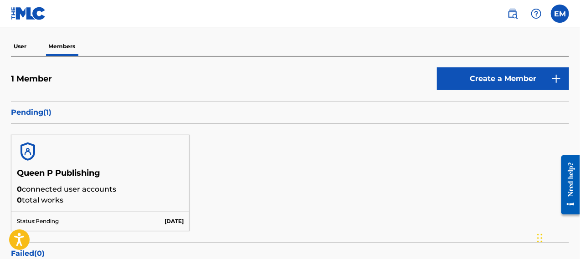
click at [66, 168] on h5 "Queen P Publishing" at bounding box center [100, 176] width 167 height 16
click at [38, 152] on img at bounding box center [28, 152] width 22 height 22
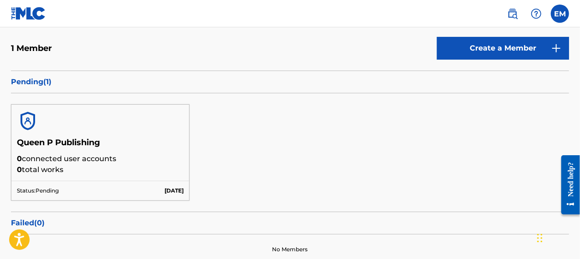
click at [41, 198] on div "Status: Pending [DATE]" at bounding box center [100, 191] width 178 height 20
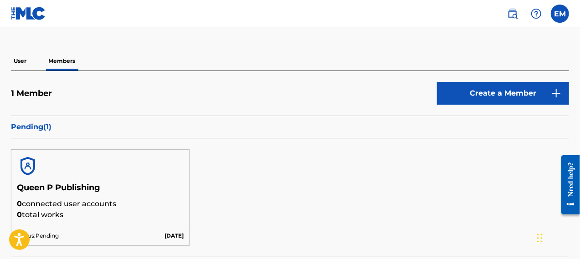
scroll to position [61, 0]
click at [33, 95] on h5 "1 Member" at bounding box center [31, 94] width 41 height 10
click at [20, 63] on p "User" at bounding box center [20, 61] width 18 height 19
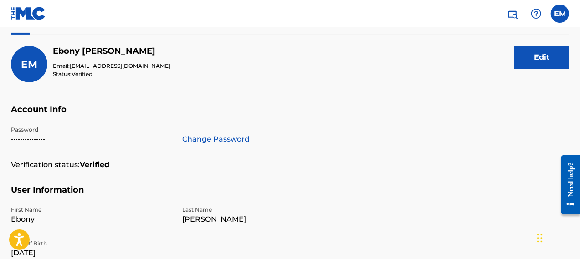
scroll to position [96, 0]
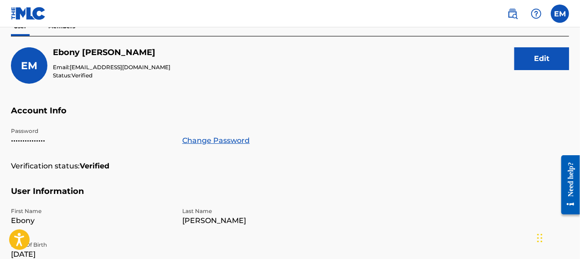
click at [520, 12] on link at bounding box center [512, 14] width 18 height 18
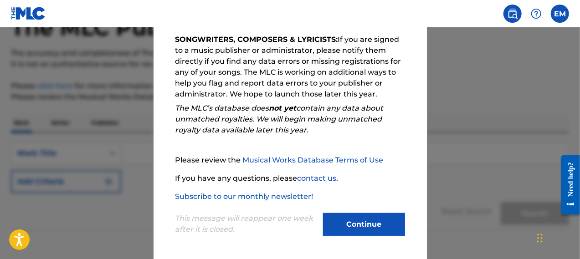
scroll to position [157, 0]
click at [351, 226] on button "Continue" at bounding box center [364, 224] width 82 height 23
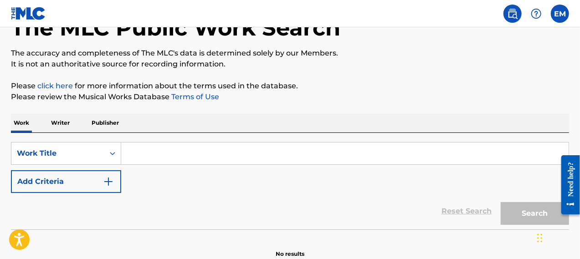
click at [70, 120] on p "Writer" at bounding box center [60, 122] width 24 height 19
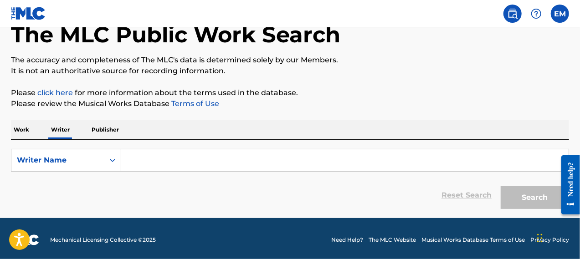
scroll to position [56, 0]
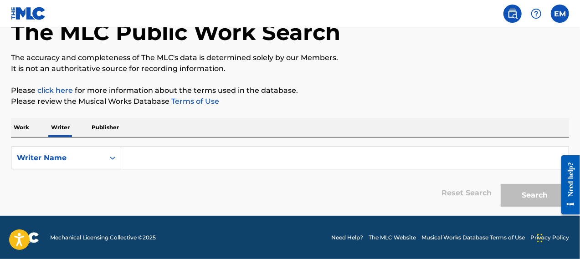
click at [553, 16] on label at bounding box center [560, 14] width 18 height 18
click at [560, 14] on input "EM [PERSON_NAME] [EMAIL_ADDRESS][DOMAIN_NAME] Notification Preferences Profile …" at bounding box center [560, 14] width 0 height 0
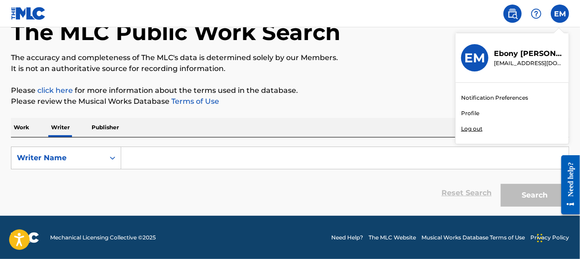
click at [478, 133] on div "Notification Preferences Profile Log out" at bounding box center [511, 113] width 113 height 61
click at [560, 14] on input "EM [PERSON_NAME] [EMAIL_ADDRESS][DOMAIN_NAME] Notification Preferences Profile …" at bounding box center [560, 14] width 0 height 0
click at [472, 128] on p "Log out" at bounding box center [471, 129] width 21 height 8
click at [560, 14] on input "EM [PERSON_NAME] [EMAIL_ADDRESS][DOMAIN_NAME] Notification Preferences Profile …" at bounding box center [560, 14] width 0 height 0
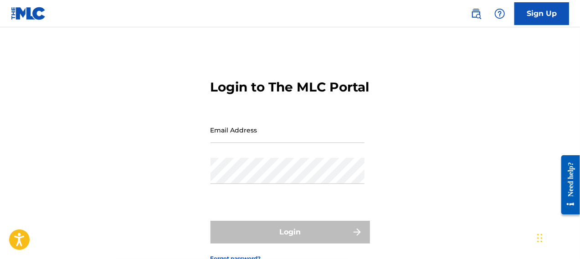
click at [479, 16] on img at bounding box center [475, 13] width 11 height 11
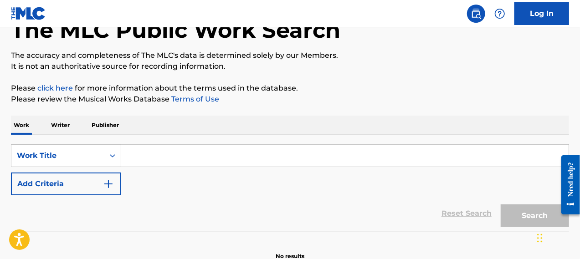
scroll to position [61, 0]
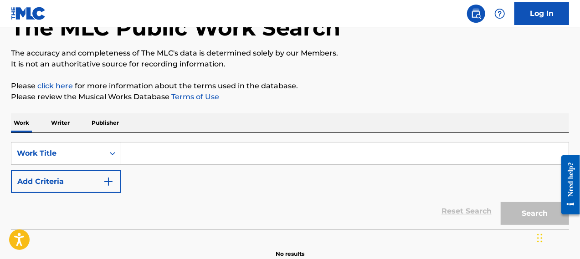
click at [147, 159] on input "Search Form" at bounding box center [344, 154] width 447 height 22
click at [61, 121] on p "Writer" at bounding box center [60, 122] width 24 height 19
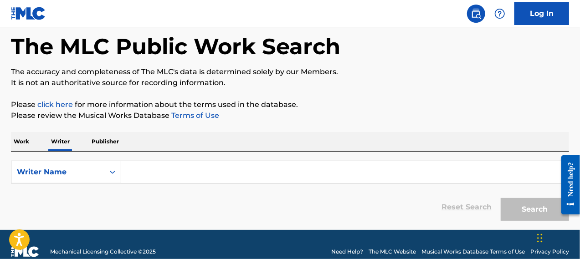
scroll to position [56, 0]
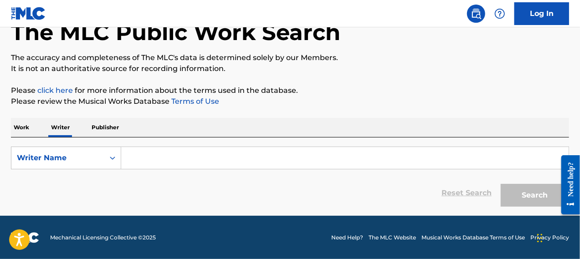
click at [142, 152] on input "Search Form" at bounding box center [344, 158] width 447 height 22
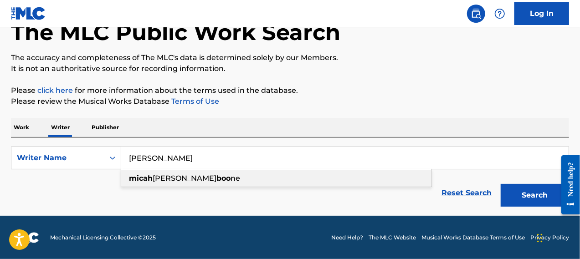
click at [256, 173] on div "[PERSON_NAME] boo ne" at bounding box center [276, 178] width 310 height 16
type input "[PERSON_NAME]"
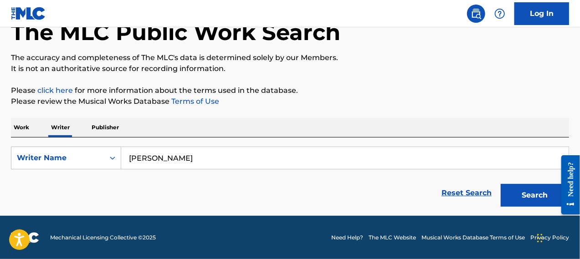
click at [515, 197] on button "Search" at bounding box center [535, 195] width 68 height 23
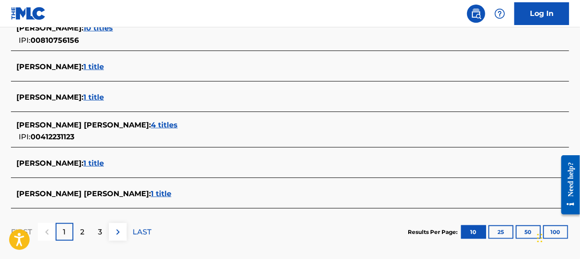
scroll to position [403, 0]
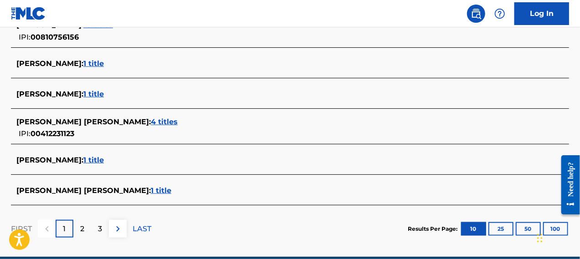
click at [83, 225] on p "2" at bounding box center [82, 229] width 4 height 11
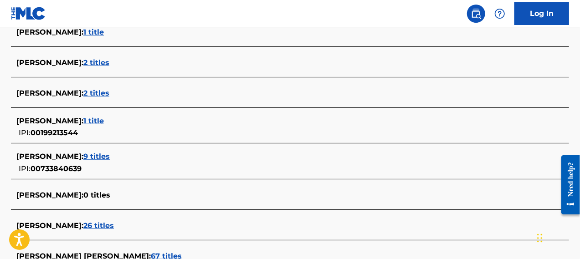
scroll to position [327, 0]
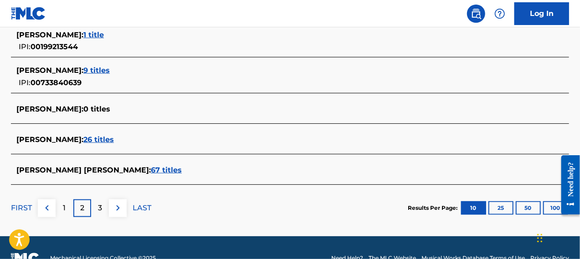
click at [101, 209] on p "3" at bounding box center [100, 208] width 4 height 11
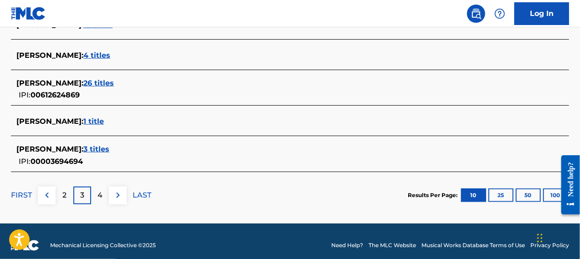
scroll to position [433, 0]
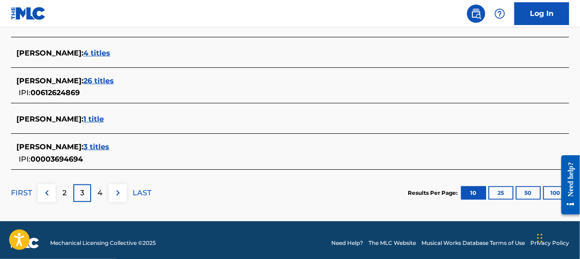
click at [43, 193] on img at bounding box center [46, 193] width 11 height 11
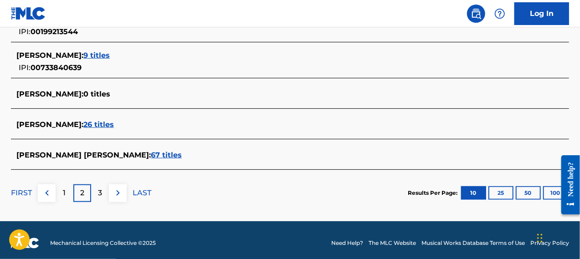
click at [92, 189] on div "3" at bounding box center [100, 193] width 18 height 18
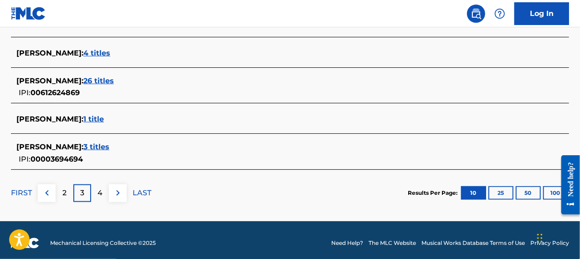
click at [87, 145] on span "3 titles" at bounding box center [96, 147] width 26 height 9
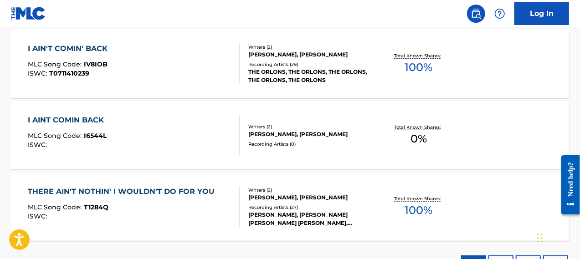
scroll to position [275, 0]
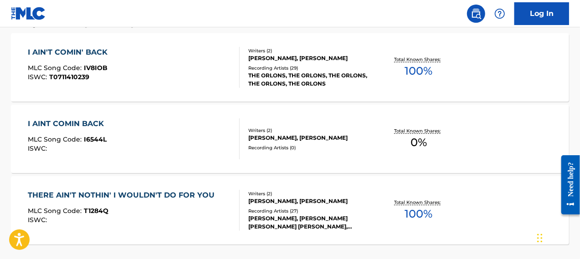
click at [323, 195] on div "Writers ( 2 )" at bounding box center [310, 193] width 124 height 7
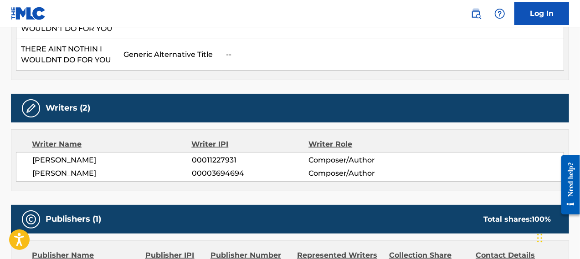
scroll to position [394, 0]
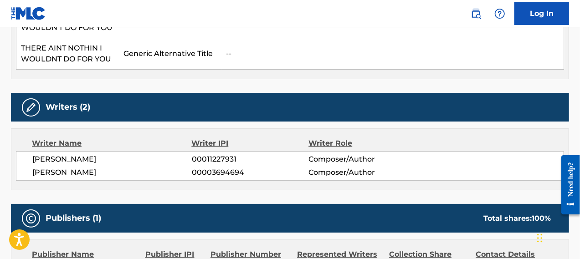
click at [64, 172] on span "[PERSON_NAME]" at bounding box center [111, 172] width 159 height 11
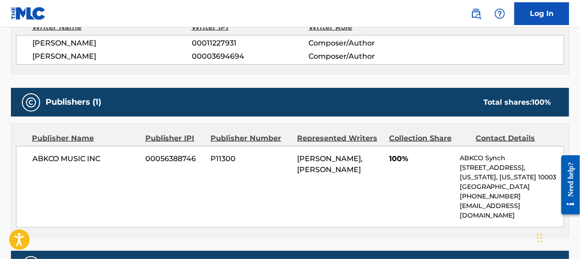
scroll to position [516, 0]
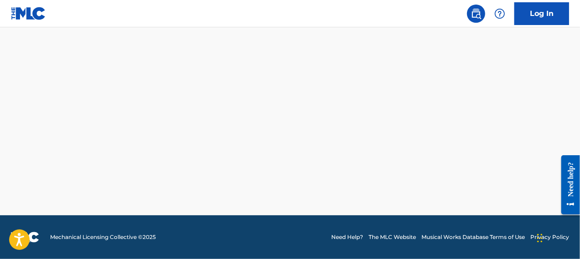
scroll to position [351, 0]
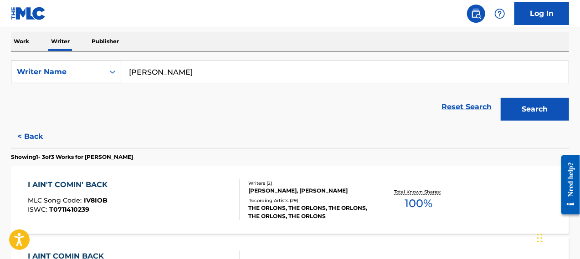
scroll to position [159, 0]
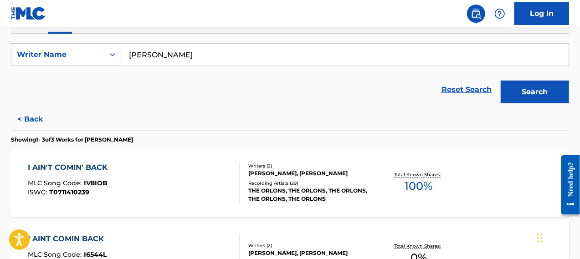
click at [518, 100] on button "Search" at bounding box center [535, 92] width 68 height 23
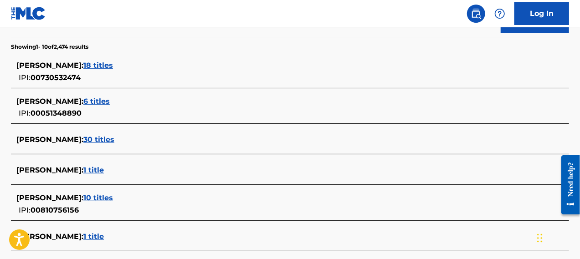
scroll to position [266, 0]
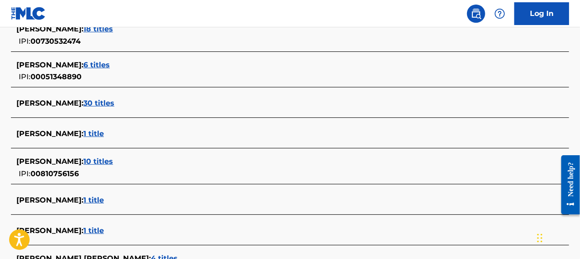
click at [113, 160] on span "10 titles" at bounding box center [98, 161] width 30 height 9
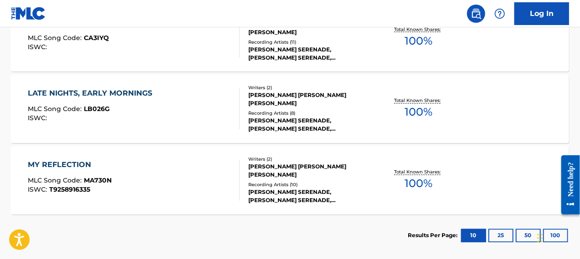
scroll to position [806, 0]
click at [164, 174] on div "MY REFLECTION MLC Song Code : MA730N ISWC : T9258916335" at bounding box center [134, 179] width 212 height 41
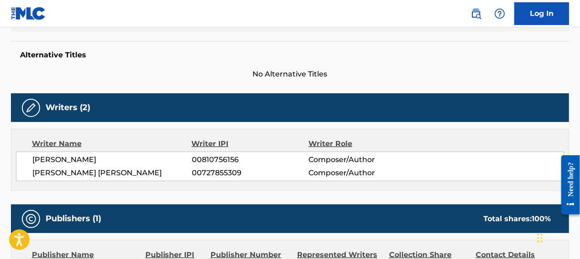
scroll to position [228, 0]
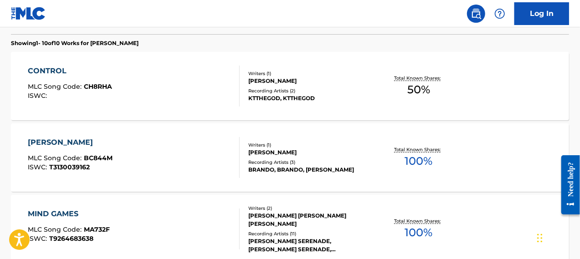
scroll to position [273, 0]
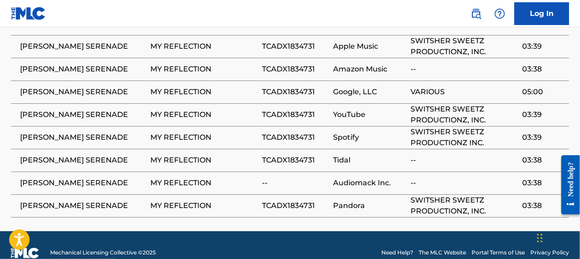
scroll to position [649, 0]
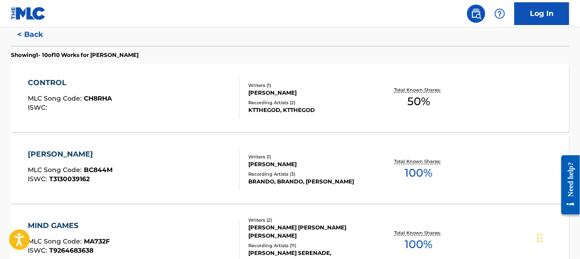
scroll to position [199, 0]
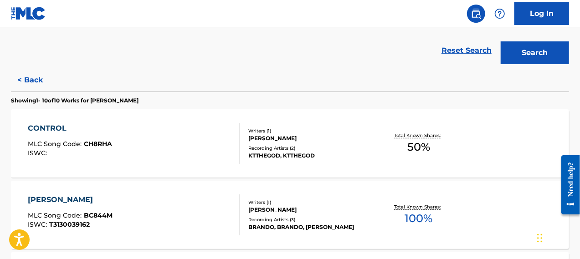
click at [191, 138] on div "CONTROL MLC Song Code : CH8RHA ISWC :" at bounding box center [134, 143] width 212 height 41
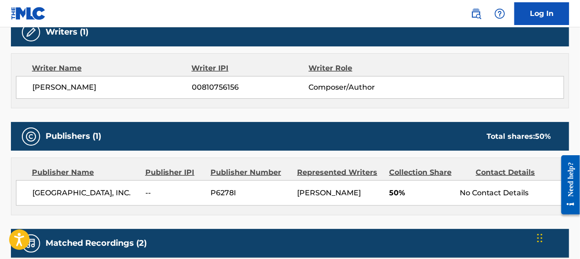
scroll to position [319, 0]
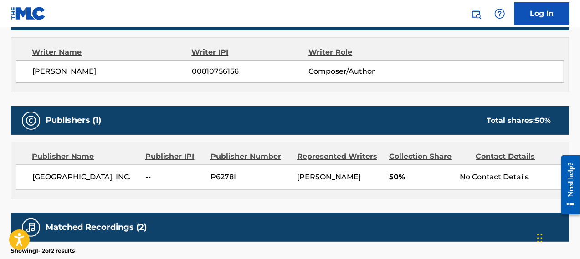
click at [79, 176] on span "[GEOGRAPHIC_DATA], INC." at bounding box center [85, 177] width 106 height 11
copy div "[GEOGRAPHIC_DATA], INC."
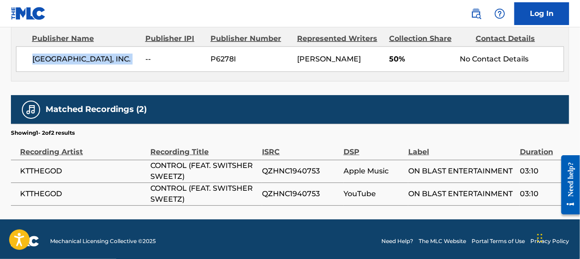
scroll to position [440, 0]
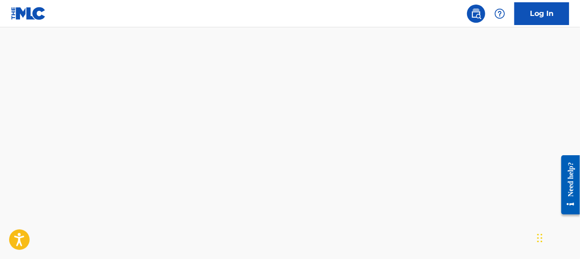
scroll to position [851, 0]
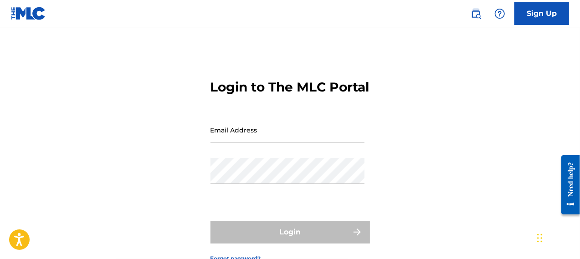
scroll to position [84, 0]
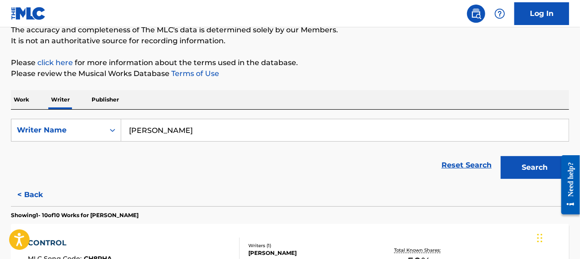
click at [134, 102] on div "Work Writer Publisher" at bounding box center [290, 99] width 558 height 19
click at [107, 99] on p "Publisher" at bounding box center [105, 99] width 33 height 19
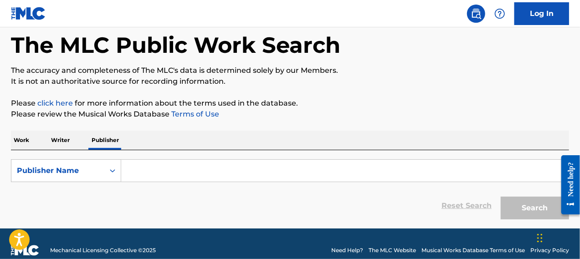
scroll to position [46, 0]
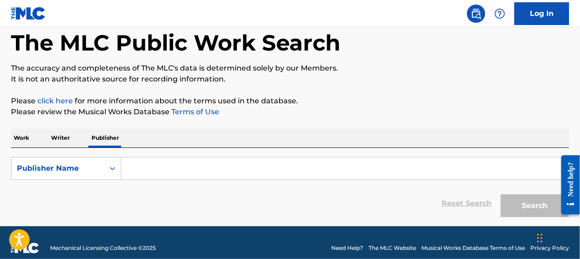
click at [130, 164] on input "Search Form" at bounding box center [344, 169] width 447 height 22
click at [112, 163] on div "Search Form" at bounding box center [112, 168] width 16 height 16
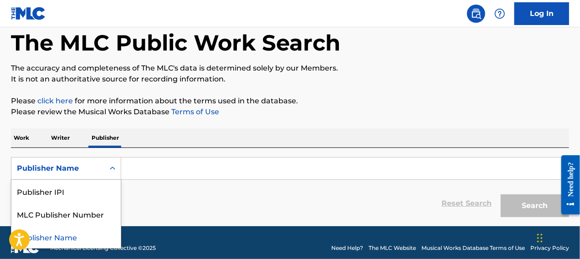
scroll to position [56, 0]
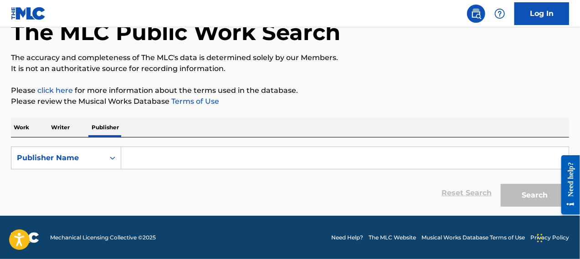
click at [154, 161] on input "Search Form" at bounding box center [344, 158] width 447 height 22
paste input "[GEOGRAPHIC_DATA], INC."
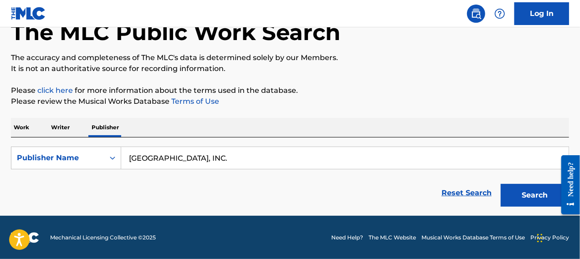
type input "[GEOGRAPHIC_DATA], INC."
click at [535, 190] on button "Search" at bounding box center [535, 195] width 68 height 23
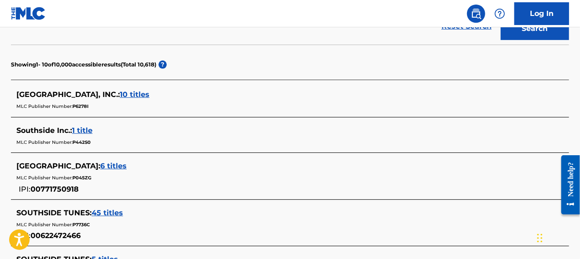
scroll to position [147, 0]
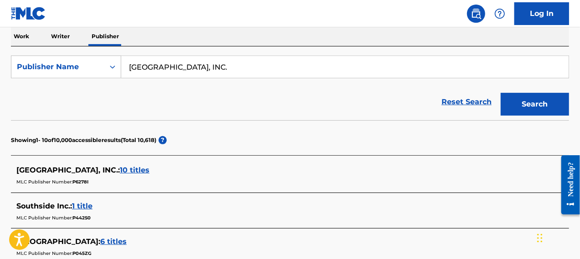
click at [142, 170] on span "10 titles" at bounding box center [135, 170] width 30 height 9
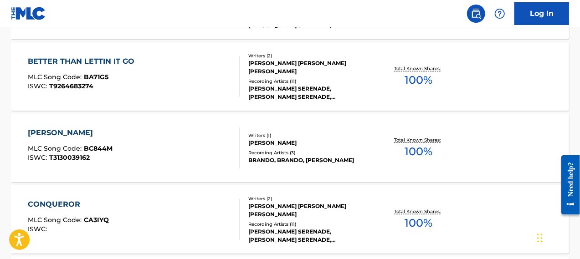
scroll to position [375, 0]
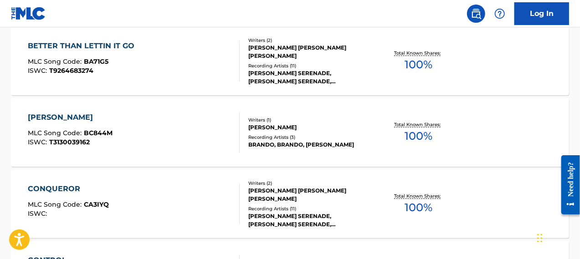
click at [142, 184] on div "CONQUEROR MLC Song Code : CA3IYQ ISWC :" at bounding box center [134, 204] width 212 height 41
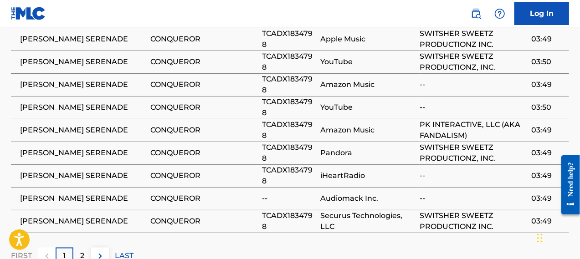
scroll to position [622, 0]
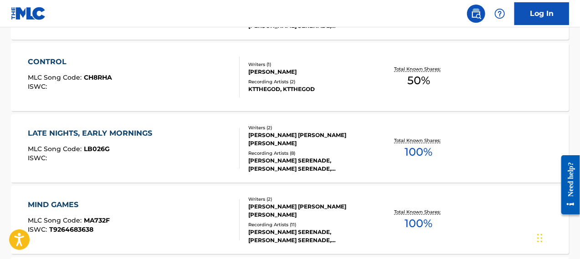
scroll to position [531, 0]
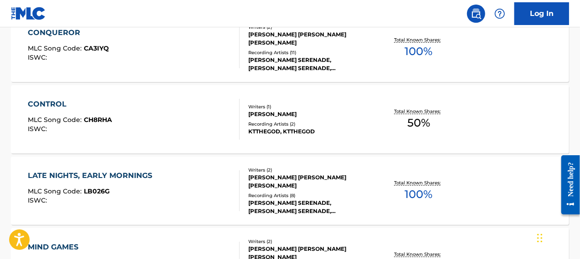
click at [156, 120] on div "CONTROL MLC Song Code : CH8RHA ISWC :" at bounding box center [134, 119] width 212 height 41
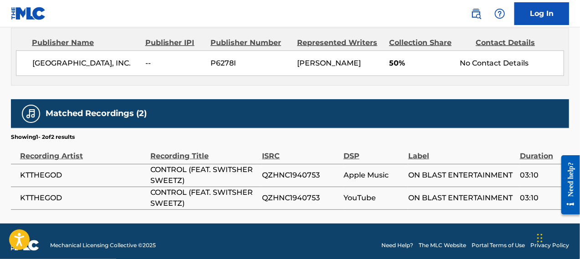
scroll to position [450, 0]
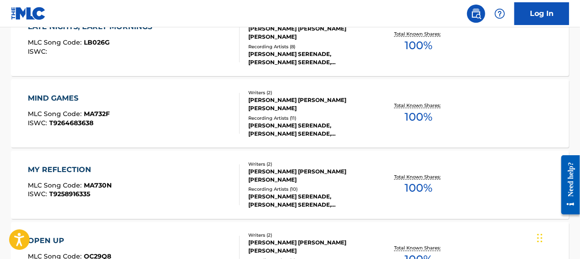
scroll to position [675, 0]
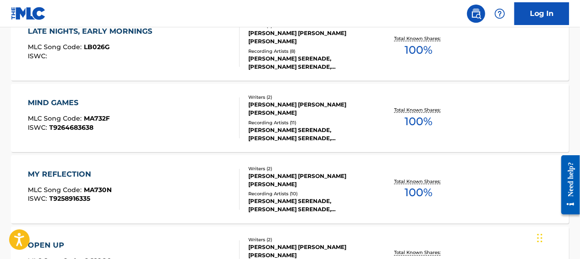
click at [254, 174] on div "[PERSON_NAME] [PERSON_NAME] [PERSON_NAME]" at bounding box center [310, 180] width 124 height 16
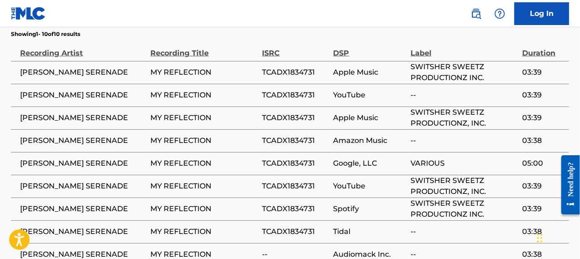
scroll to position [649, 0]
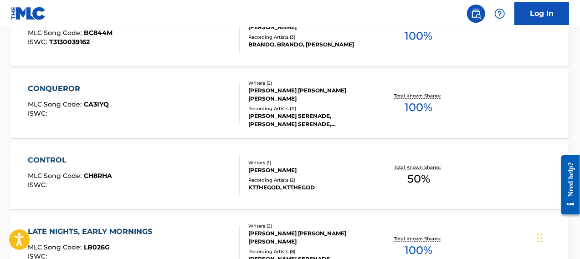
scroll to position [483, 0]
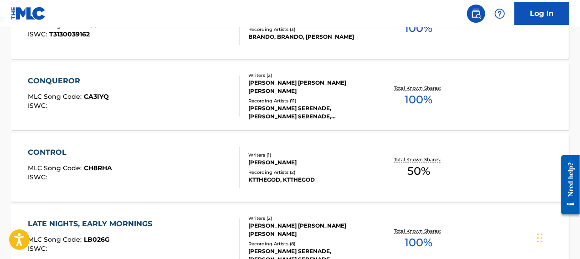
click at [196, 86] on div "CONQUEROR MLC Song Code : CA3IYQ ISWC :" at bounding box center [134, 96] width 212 height 41
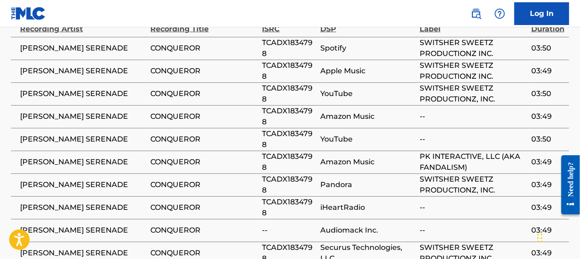
scroll to position [607, 0]
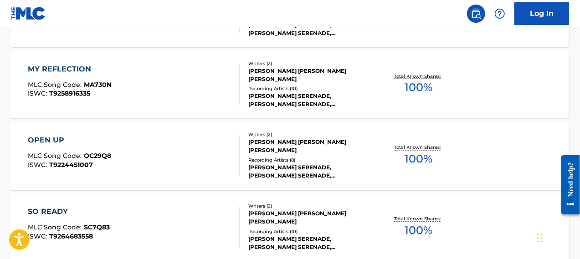
scroll to position [751, 0]
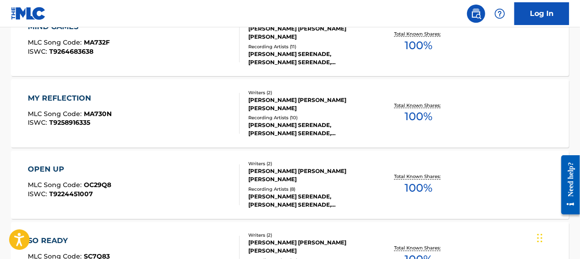
click at [175, 124] on div "MY REFLECTION MLC Song Code : MA730N ISWC : T9258916335" at bounding box center [134, 113] width 212 height 41
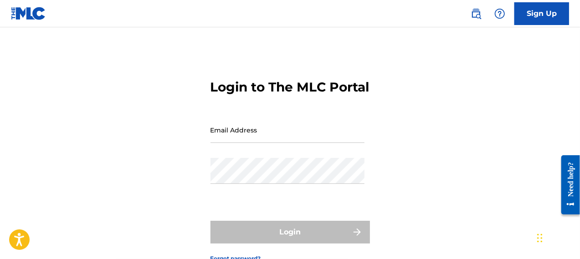
click at [268, 143] on input "Email Address" at bounding box center [287, 130] width 154 height 26
click at [240, 143] on input "Email Address" at bounding box center [287, 130] width 154 height 26
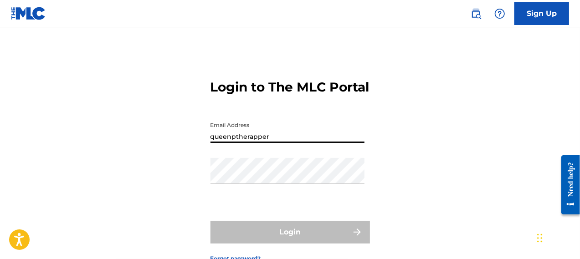
click at [307, 143] on input "queenptherapper" at bounding box center [287, 130] width 154 height 26
click at [298, 143] on input "queenptherapper" at bounding box center [287, 130] width 154 height 26
type input "[EMAIL_ADDRESS][DOMAIN_NAME]"
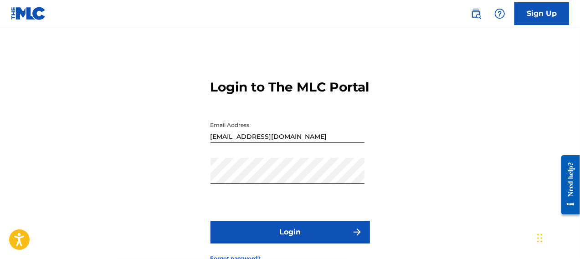
click at [261, 244] on button "Login" at bounding box center [289, 232] width 159 height 23
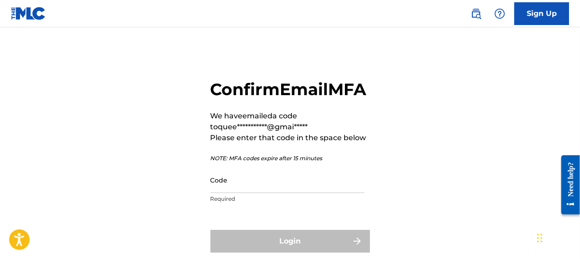
click at [249, 193] on input "Code" at bounding box center [287, 180] width 154 height 26
paste input "137876"
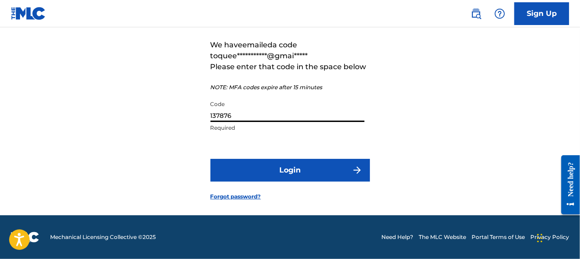
scroll to position [76, 0]
type input "137876"
click at [261, 182] on button "Login" at bounding box center [289, 170] width 159 height 23
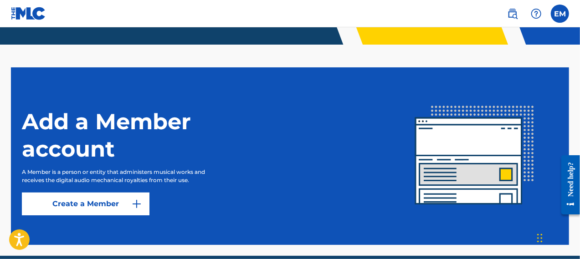
scroll to position [243, 0]
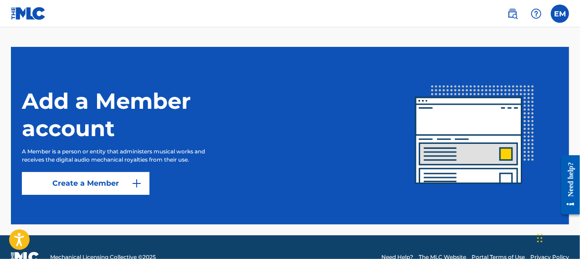
click at [557, 16] on label at bounding box center [560, 14] width 18 height 18
click at [560, 14] on input "EM [PERSON_NAME] [EMAIL_ADDRESS][DOMAIN_NAME] Notification Preferences Profile …" at bounding box center [560, 14] width 0 height 0
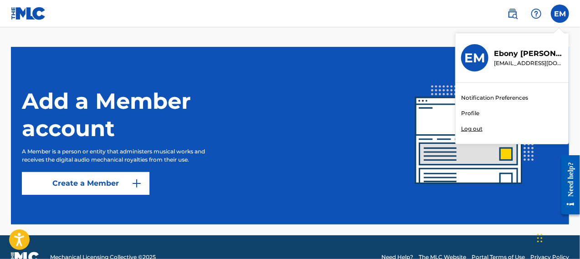
click at [479, 53] on h3 "EM" at bounding box center [474, 58] width 21 height 16
click at [560, 14] on input "EM [PERSON_NAME] [EMAIL_ADDRESS][DOMAIN_NAME] Notification Preferences Profile …" at bounding box center [560, 14] width 0 height 0
click at [474, 112] on link "Profile" at bounding box center [470, 113] width 18 height 8
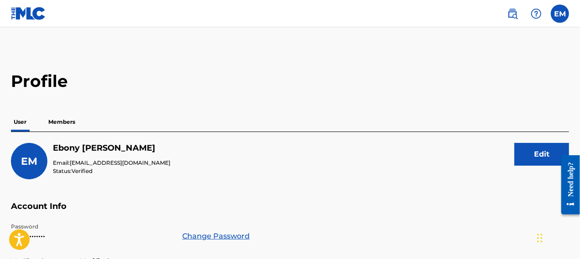
click at [59, 124] on p "Members" at bounding box center [62, 121] width 32 height 19
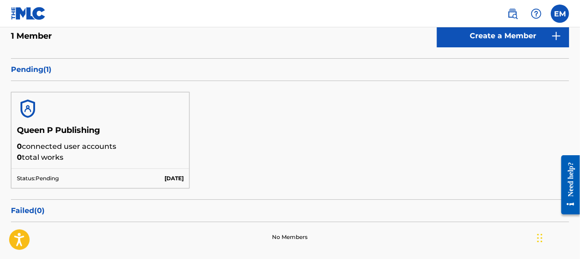
scroll to position [121, 0]
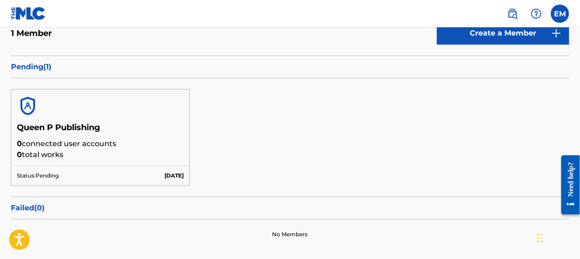
click at [59, 150] on p "0 total works" at bounding box center [100, 154] width 167 height 11
click at [164, 175] on p "[DATE]" at bounding box center [173, 176] width 19 height 8
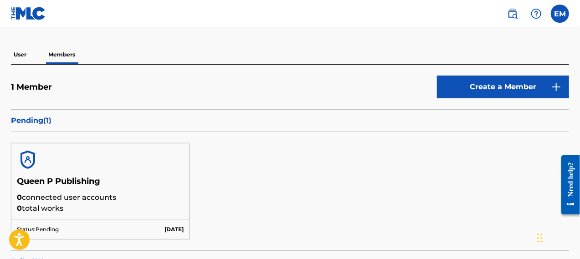
scroll to position [46, 0]
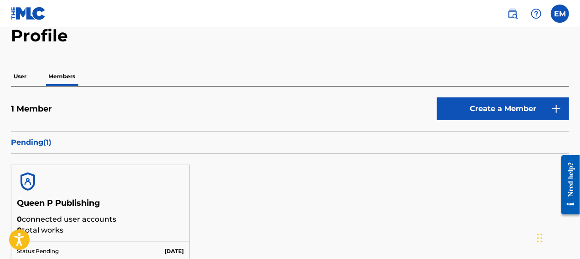
click at [86, 208] on h5 "Queen P Publishing" at bounding box center [100, 206] width 167 height 16
copy h5 "Queen P Publishing"
click at [516, 12] on img at bounding box center [512, 13] width 11 height 11
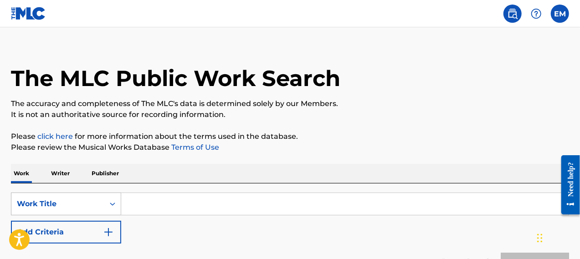
scroll to position [61, 0]
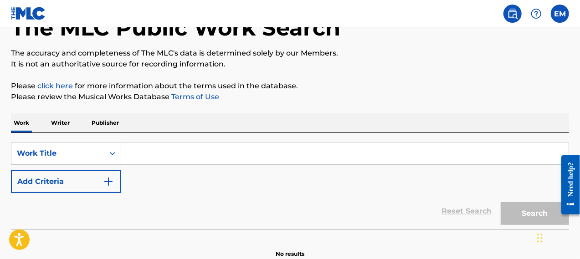
click at [99, 128] on p "Publisher" at bounding box center [105, 122] width 33 height 19
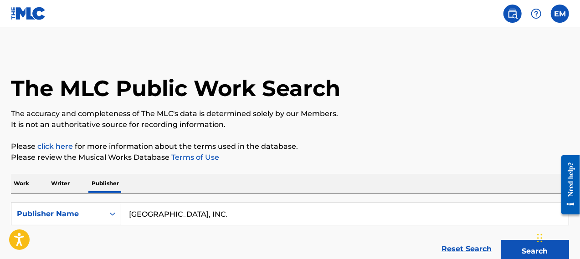
click at [150, 216] on input "[GEOGRAPHIC_DATA], INC." at bounding box center [344, 214] width 447 height 22
paste input "Queen P Publishing"
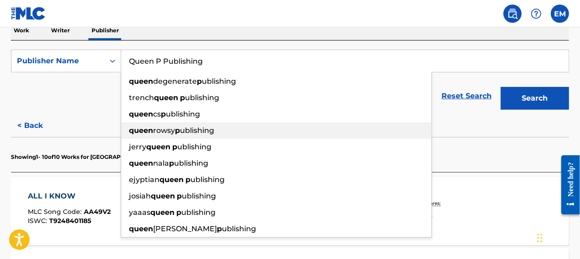
scroll to position [152, 0]
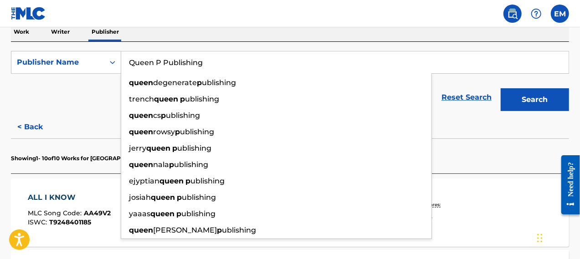
click at [240, 57] on input "Queen P Publishing" at bounding box center [344, 62] width 447 height 22
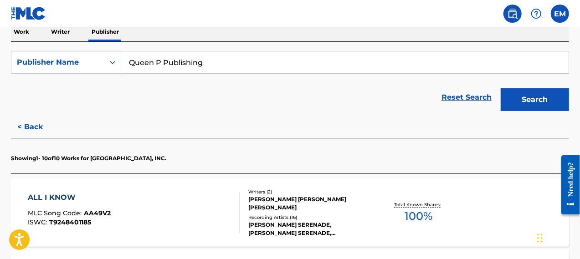
click at [526, 94] on button "Search" at bounding box center [535, 99] width 68 height 23
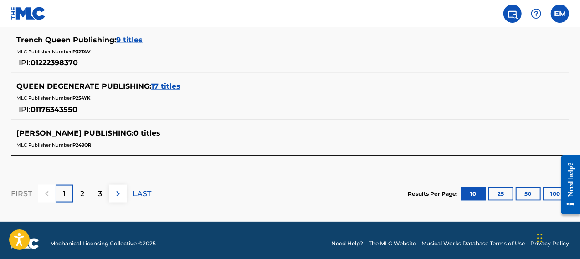
scroll to position [565, 0]
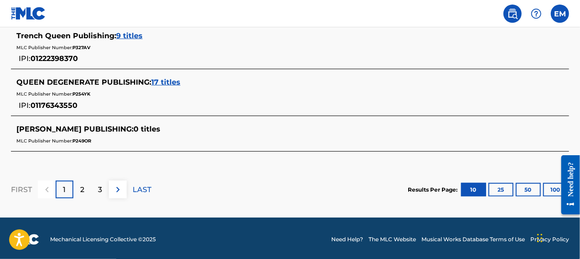
click at [81, 188] on p "2" at bounding box center [82, 189] width 4 height 11
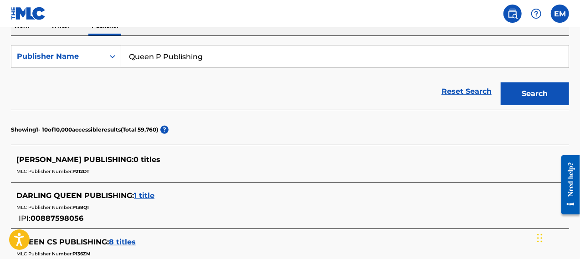
scroll to position [155, 0]
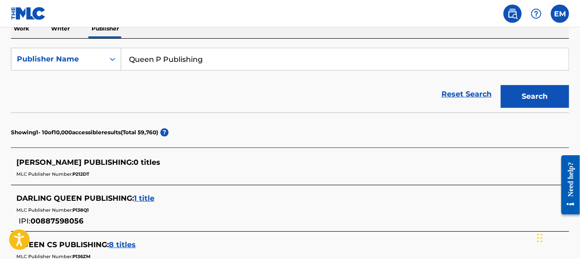
click at [163, 53] on input "Queen P Publishing" at bounding box center [344, 59] width 447 height 22
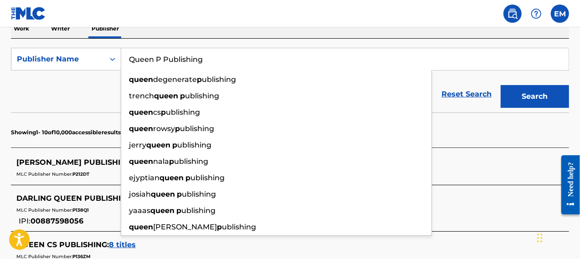
click at [163, 53] on input "Queen P Publishing" at bounding box center [344, 59] width 447 height 22
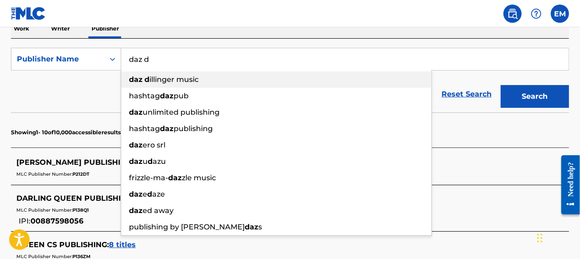
click at [163, 82] on span "illinger music" at bounding box center [173, 79] width 49 height 9
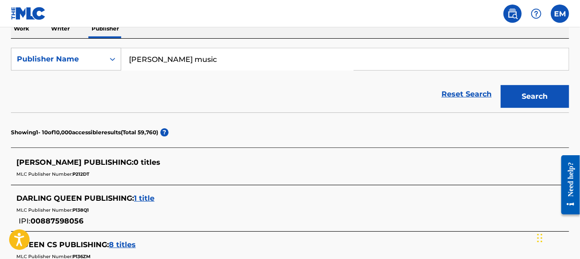
click at [186, 56] on input "[PERSON_NAME] music" at bounding box center [344, 59] width 447 height 22
click at [553, 86] on button "Search" at bounding box center [535, 96] width 68 height 23
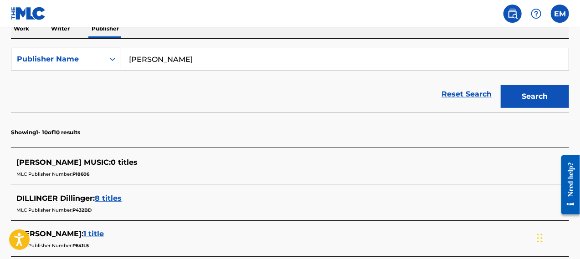
click at [192, 53] on input "[PERSON_NAME]" at bounding box center [344, 59] width 447 height 22
type input "[PERSON_NAME]"
click at [526, 92] on button "Search" at bounding box center [535, 96] width 68 height 23
click at [158, 57] on input "[PERSON_NAME]" at bounding box center [344, 59] width 447 height 22
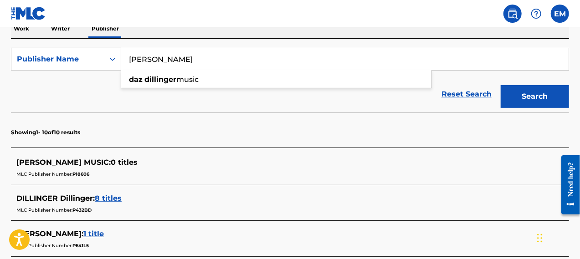
click at [158, 57] on input "[PERSON_NAME]" at bounding box center [344, 59] width 447 height 22
click at [62, 63] on div "Publisher Name" at bounding box center [58, 59] width 82 height 11
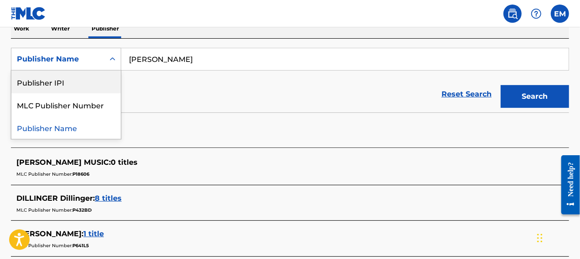
click at [69, 27] on nav "EM EM [PERSON_NAME] [EMAIL_ADDRESS][DOMAIN_NAME] Notification Preferences Profi…" at bounding box center [290, 13] width 580 height 27
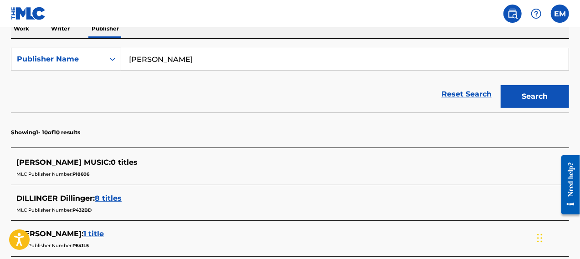
click at [69, 29] on p "Writer" at bounding box center [60, 28] width 24 height 19
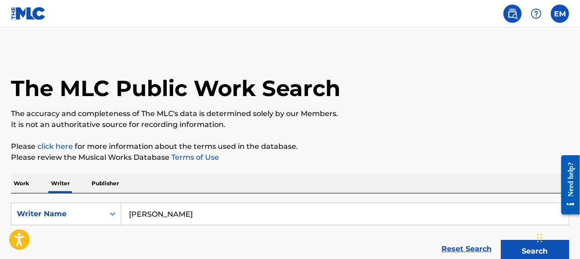
click at [184, 212] on input "[PERSON_NAME]" at bounding box center [344, 214] width 447 height 22
paste input "[PERSON_NAME]"
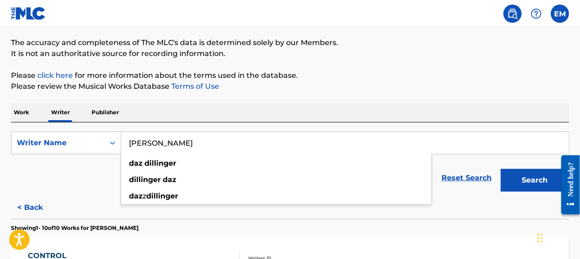
scroll to position [76, 0]
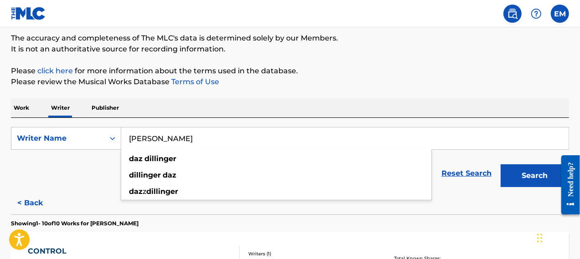
type input "[PERSON_NAME]"
click at [516, 167] on button "Search" at bounding box center [535, 175] width 68 height 23
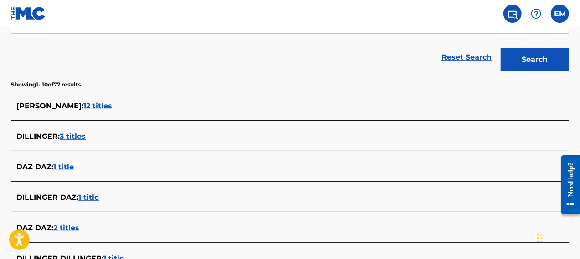
scroll to position [197, 0]
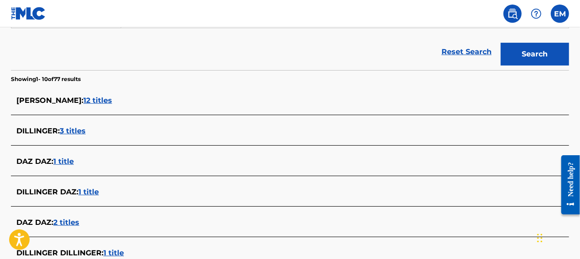
click at [92, 97] on span "12 titles" at bounding box center [97, 100] width 29 height 9
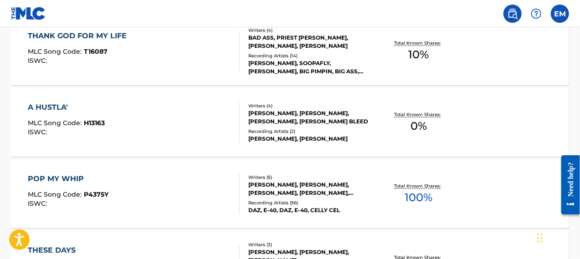
scroll to position [440, 0]
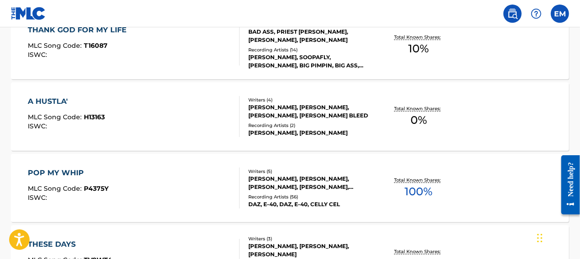
click at [190, 198] on div "POP MY WHIP MLC Song Code : P4375Y ISWC :" at bounding box center [134, 188] width 212 height 41
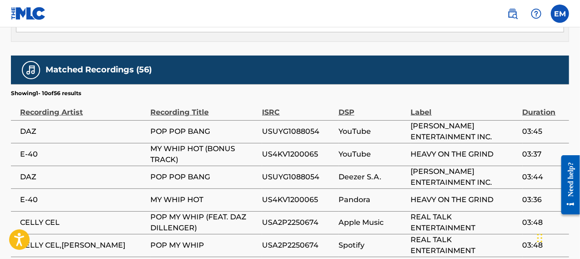
scroll to position [547, 0]
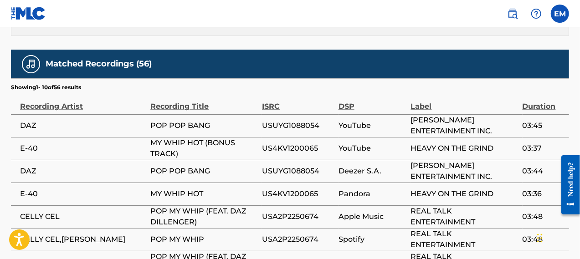
click at [35, 143] on span "E-40" at bounding box center [83, 148] width 126 height 11
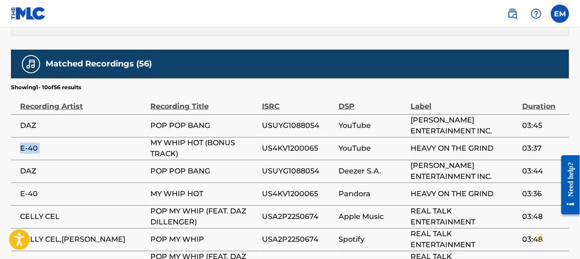
click at [35, 143] on span "E-40" at bounding box center [83, 148] width 126 height 11
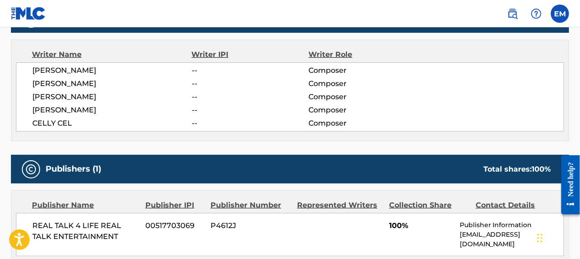
scroll to position [303, 0]
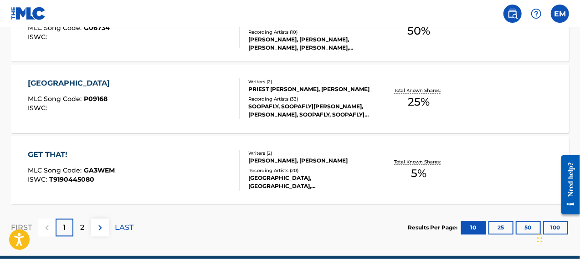
scroll to position [810, 0]
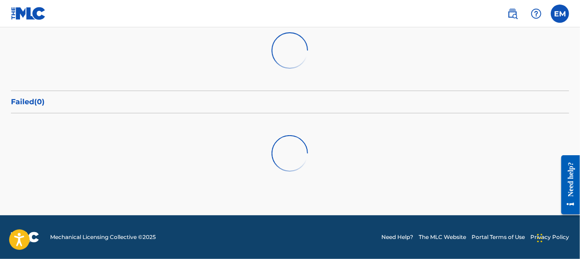
scroll to position [46, 0]
